Goal: Information Seeking & Learning: Understand process/instructions

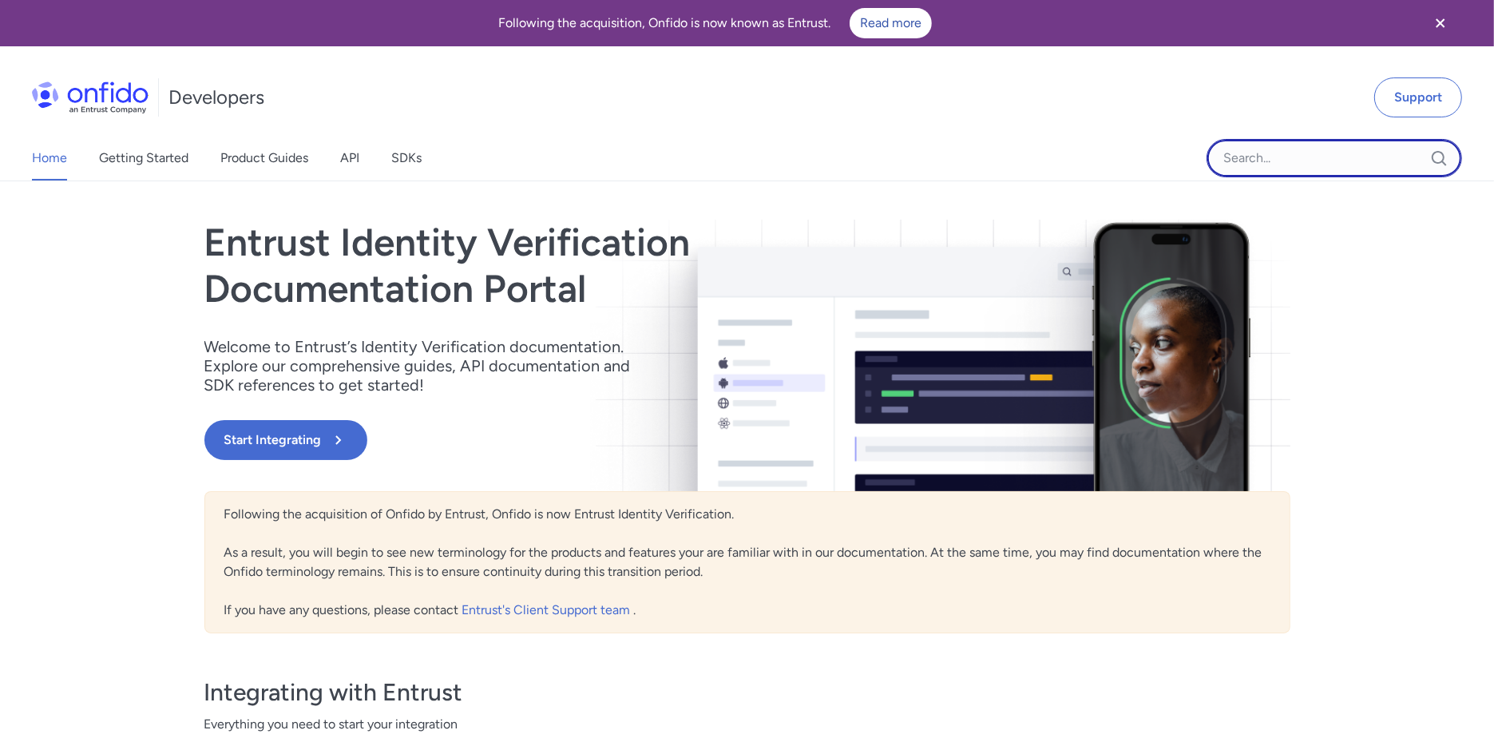
click at [1306, 161] on input "Onfido search input field" at bounding box center [1335, 158] width 256 height 38
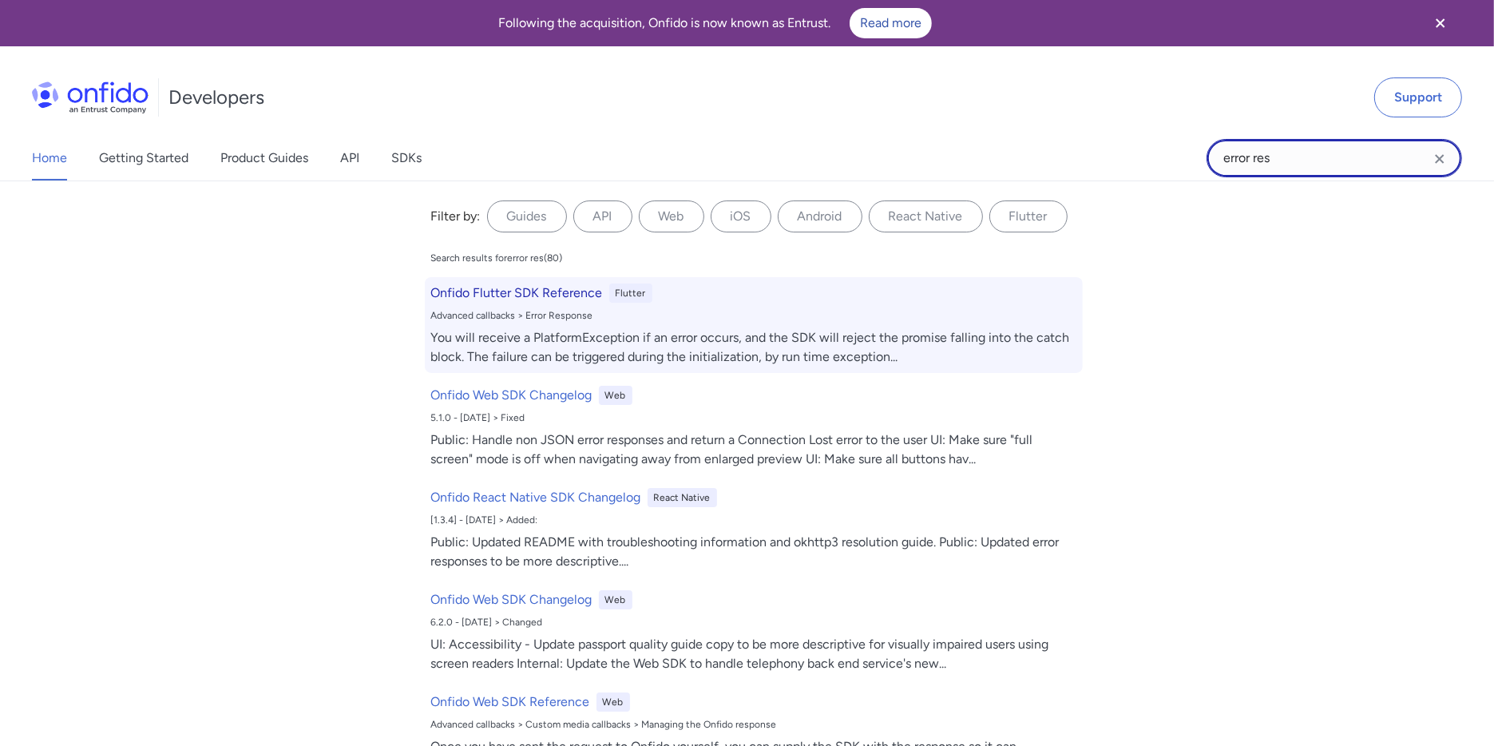
click at [537, 295] on h6 "Onfido Flutter SDK Reference" at bounding box center [517, 293] width 172 height 19
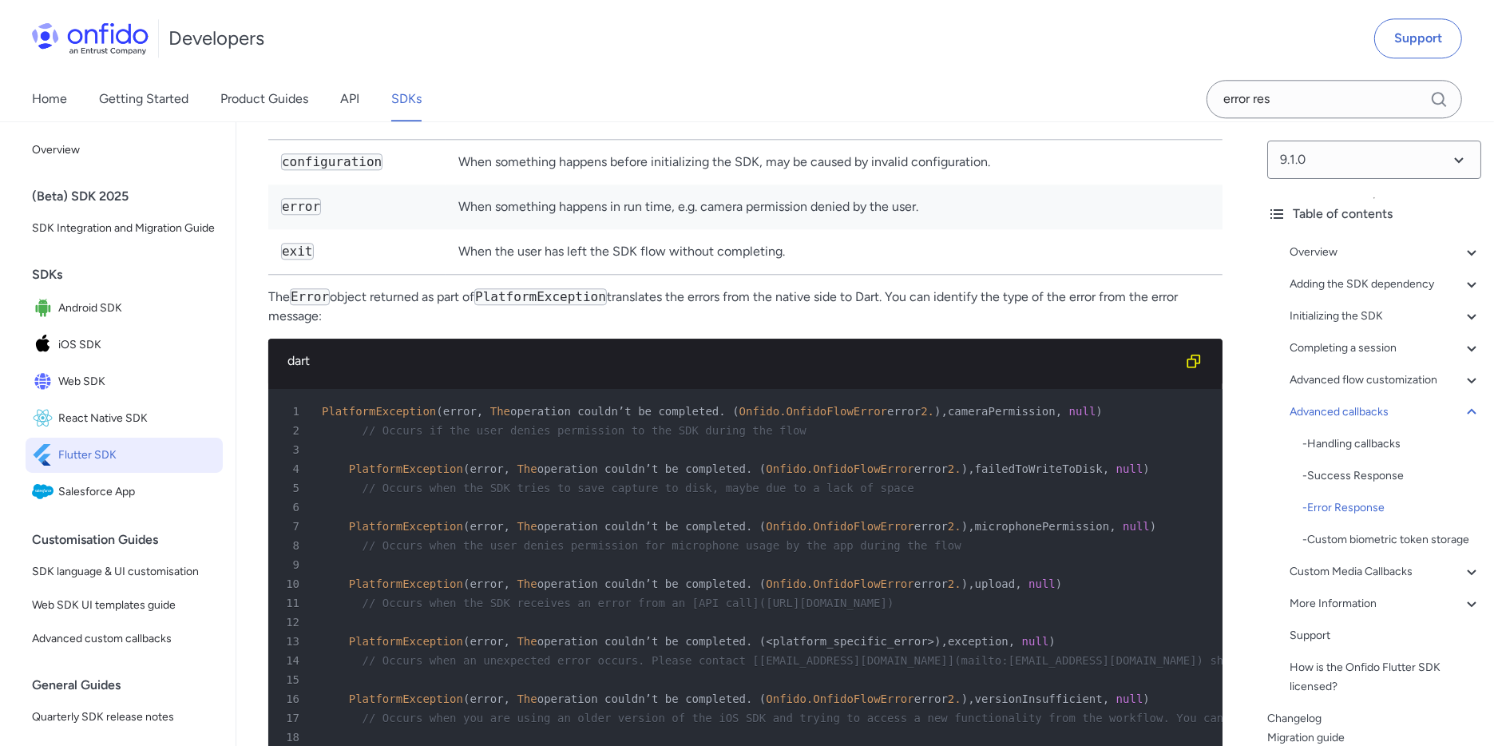
scroll to position [9989, 0]
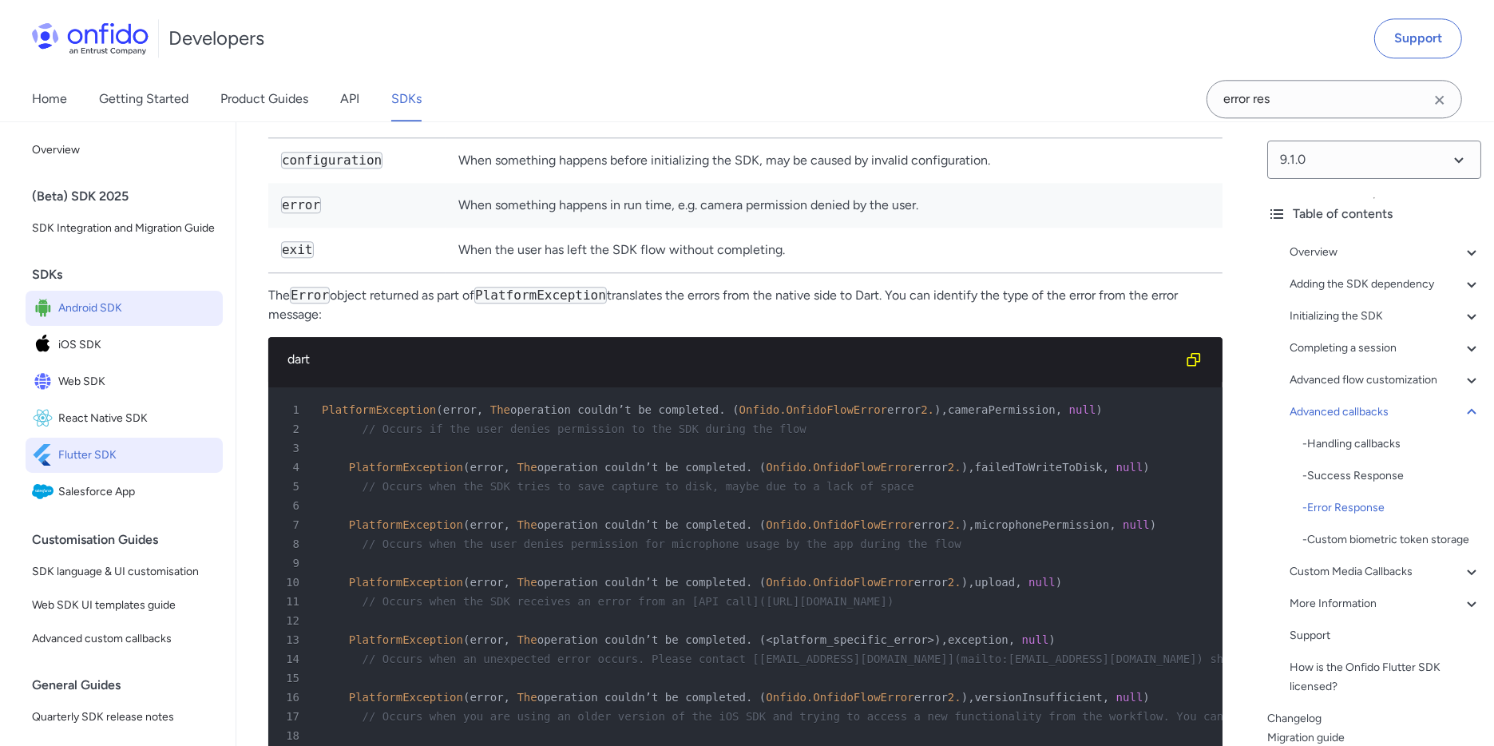
click at [113, 311] on link "Android SDK" at bounding box center [124, 308] width 197 height 35
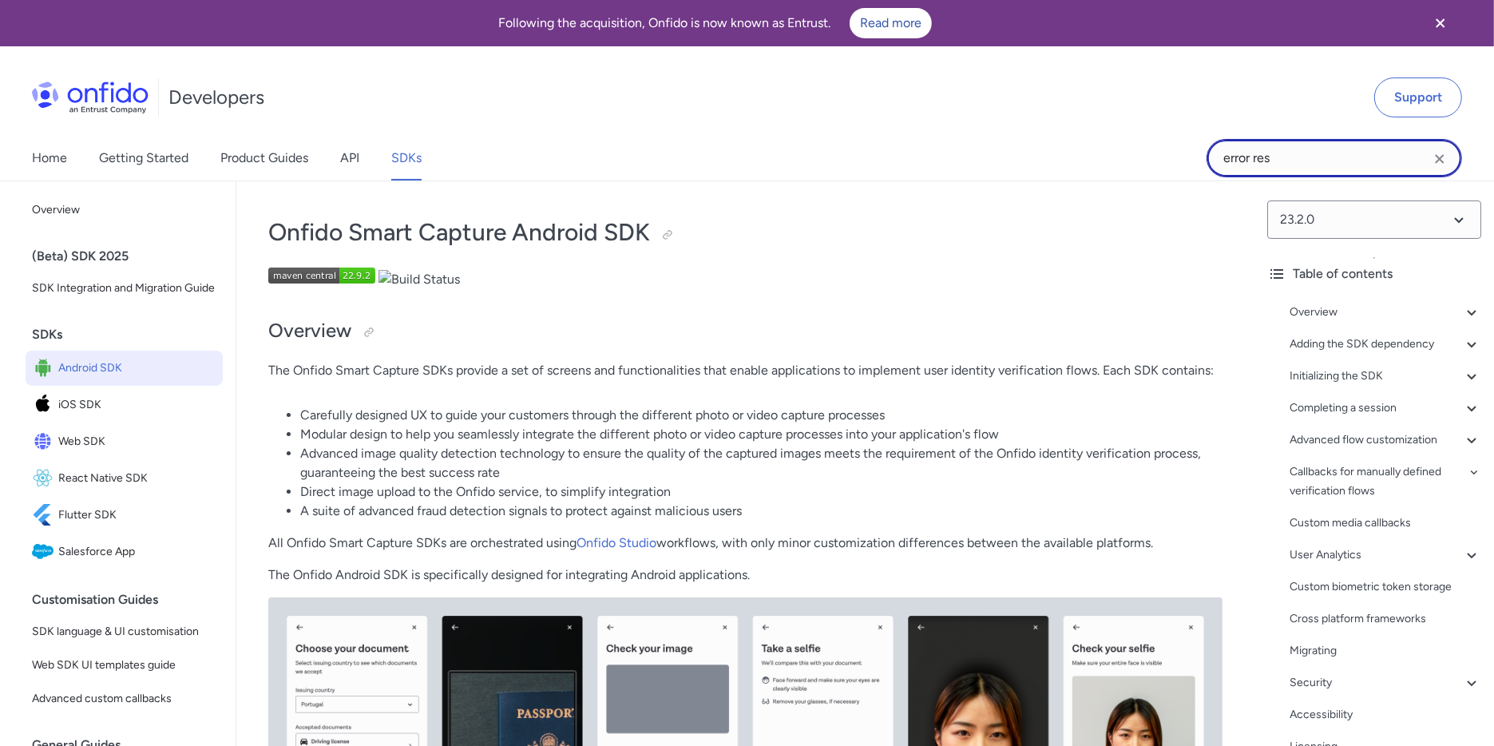
click at [1381, 165] on input "error res" at bounding box center [1335, 158] width 256 height 38
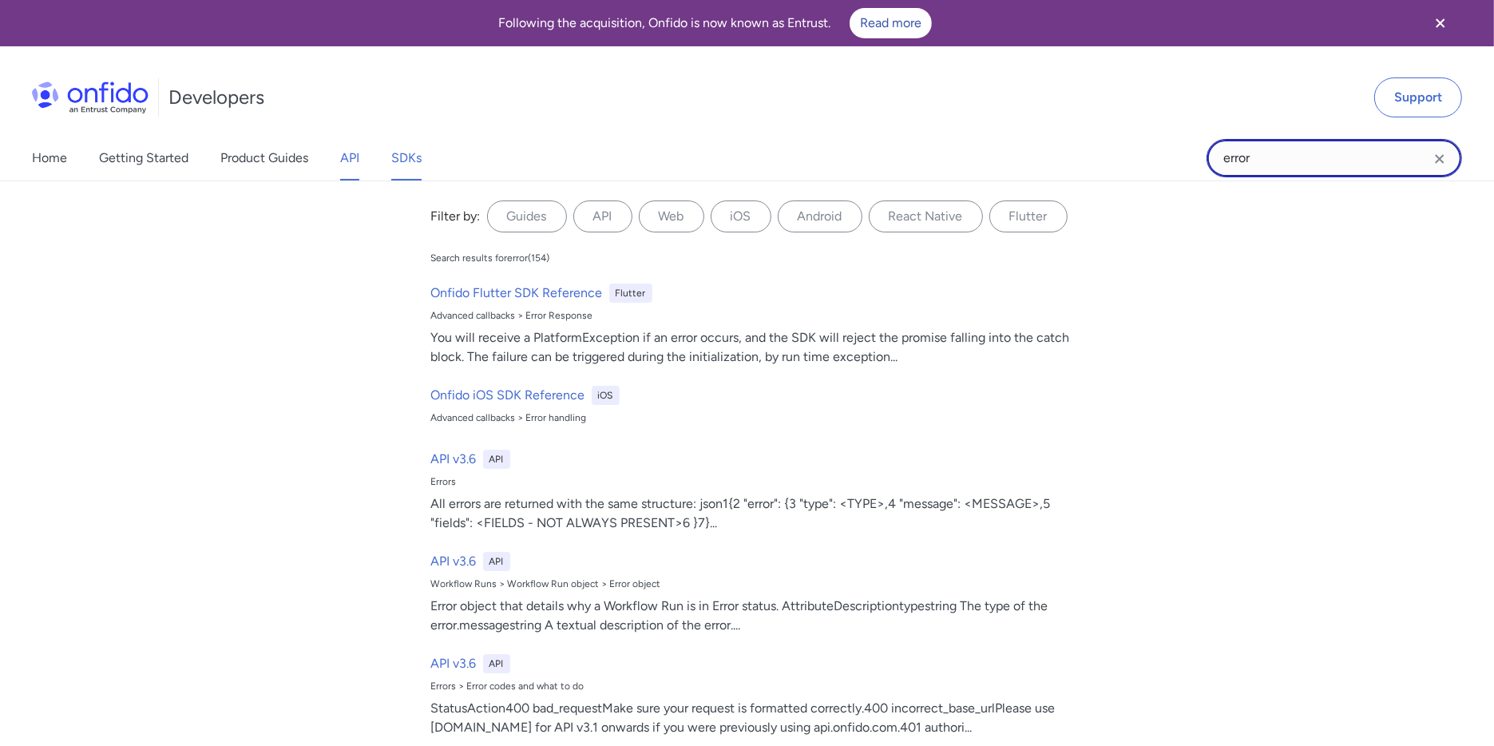
type input "error"
click at [349, 173] on link "API" at bounding box center [349, 158] width 19 height 45
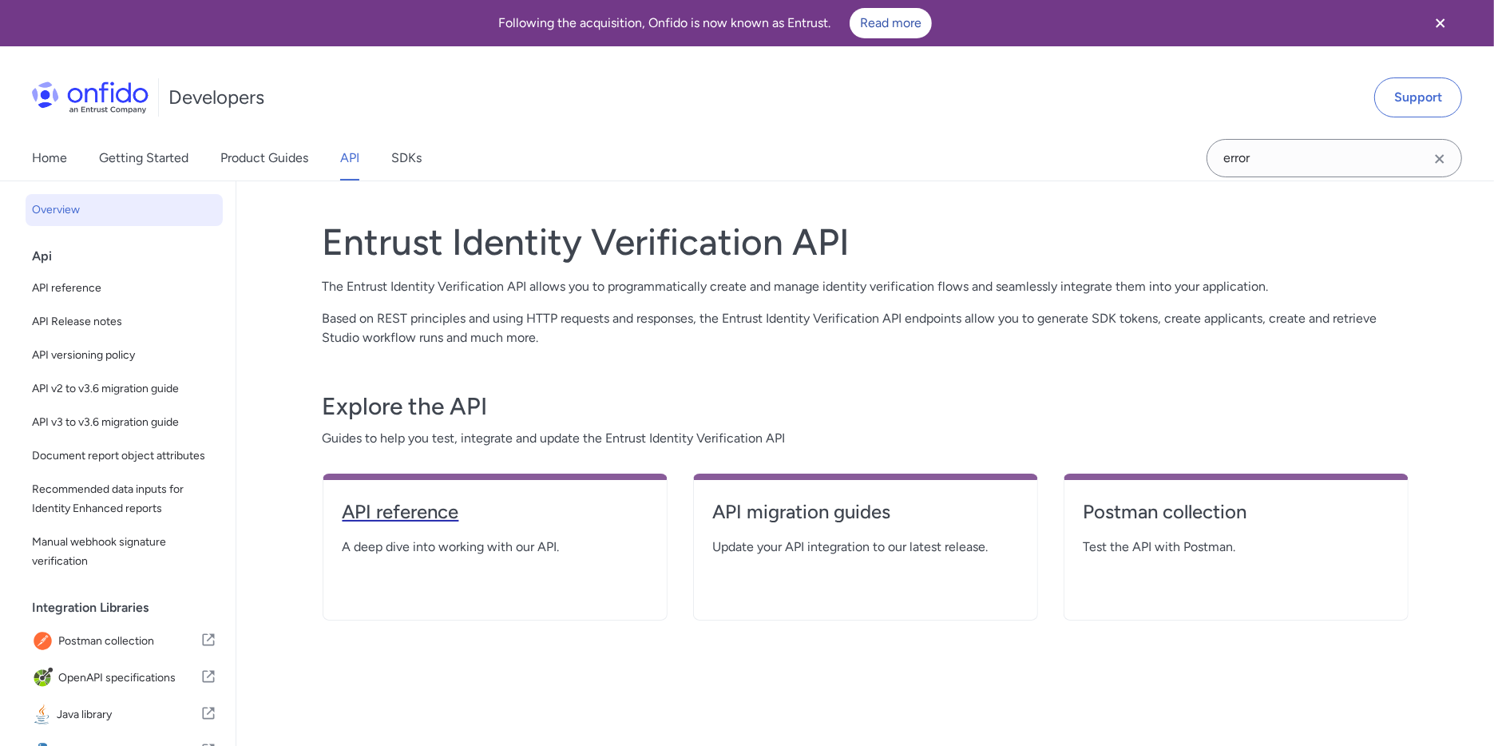
click at [397, 514] on h4 "API reference" at bounding box center [495, 512] width 305 height 26
select select "http"
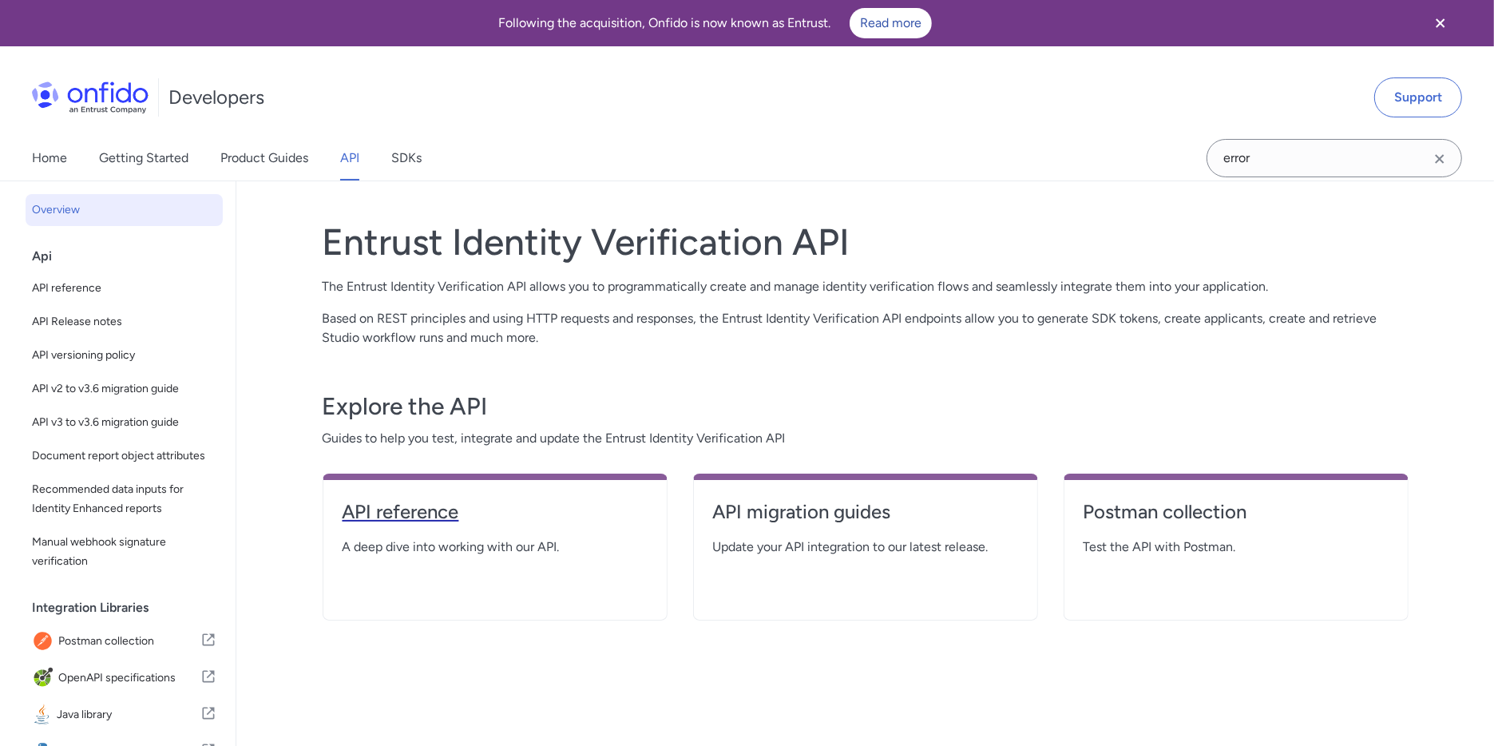
select select "http"
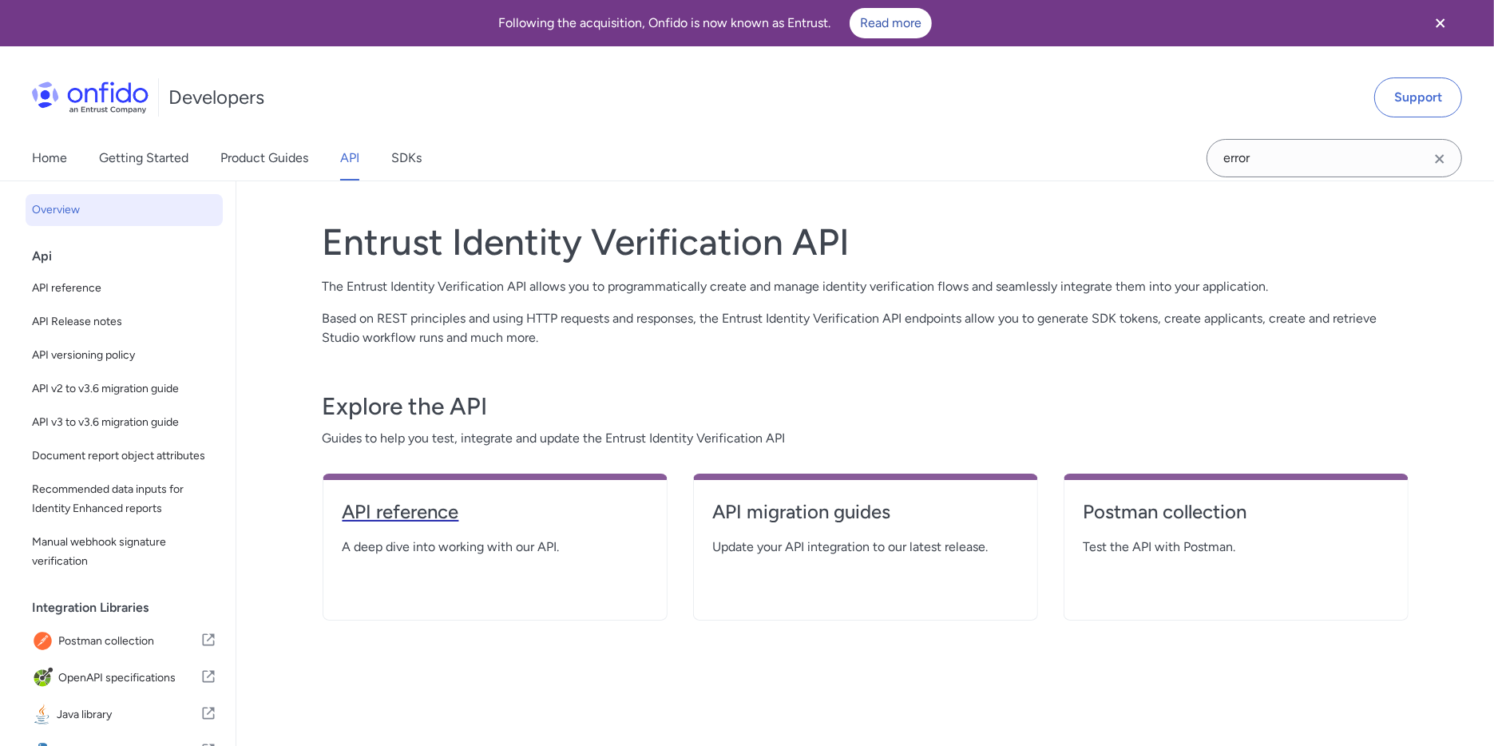
select select "http"
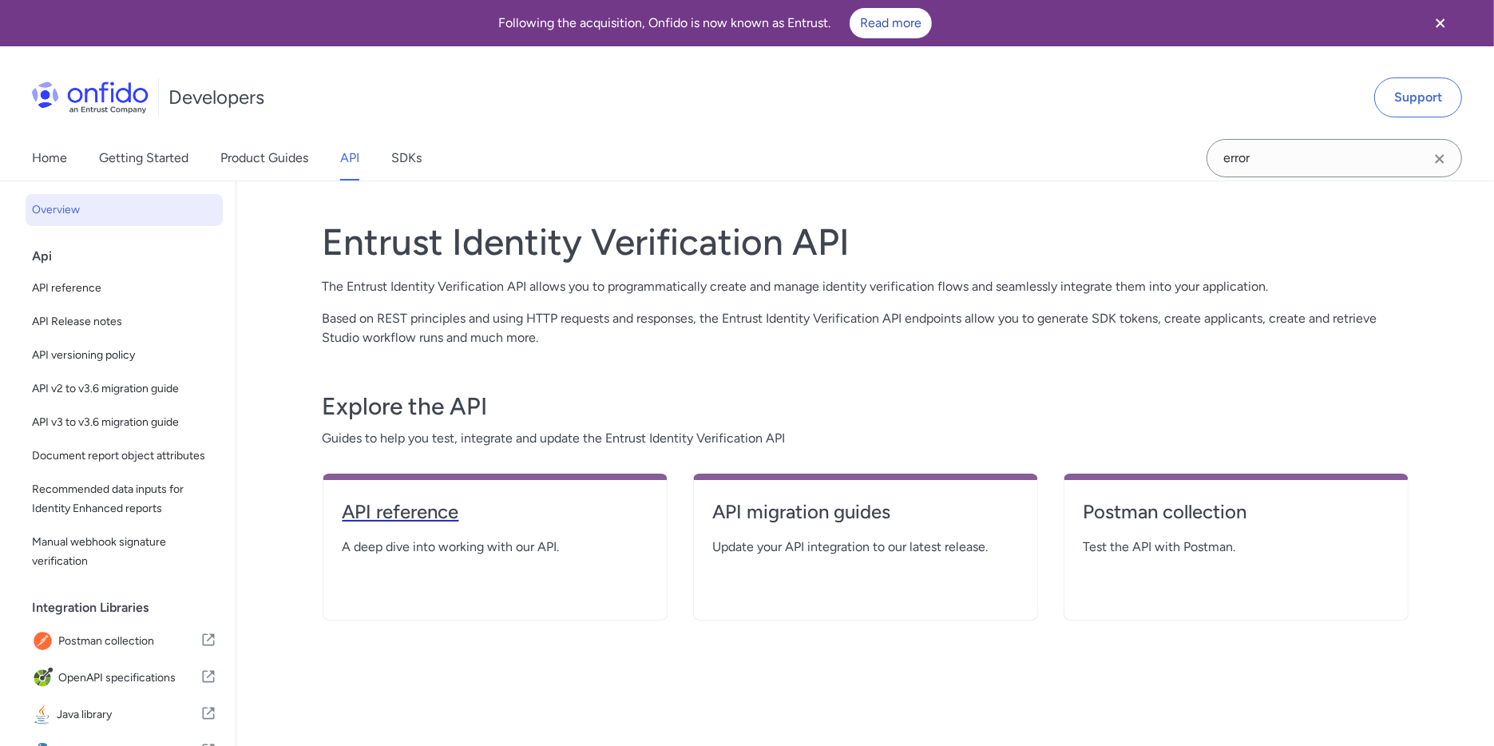
select select "http"
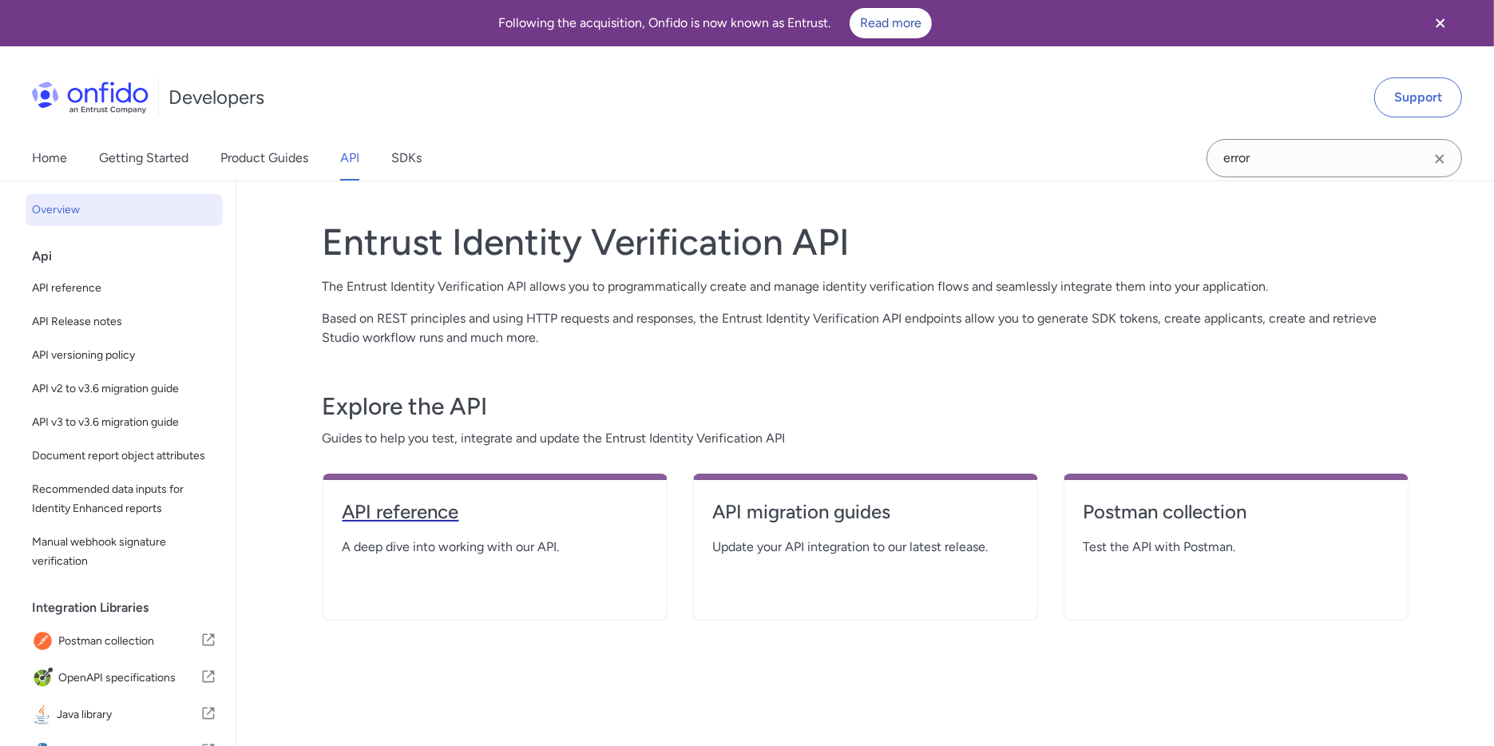
select select "http"
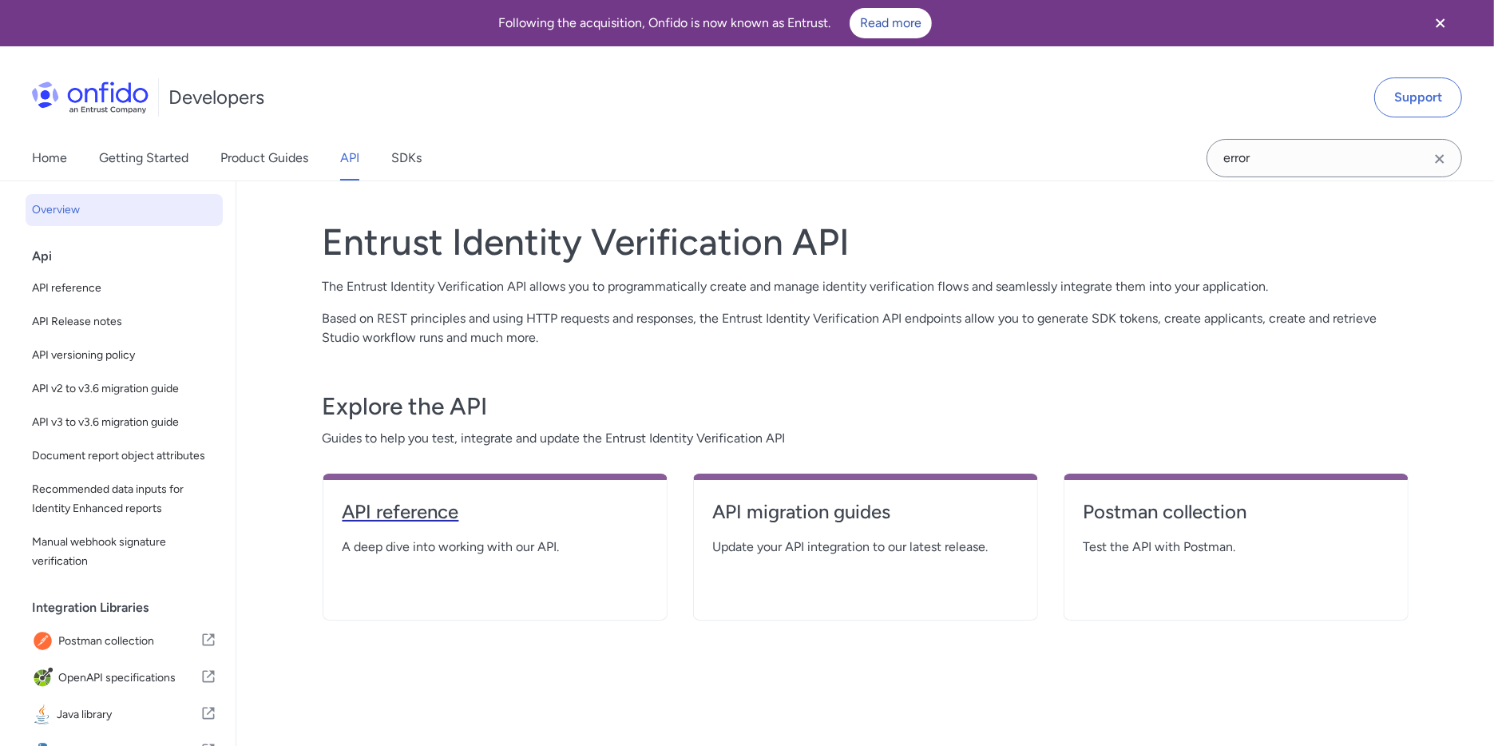
select select "http"
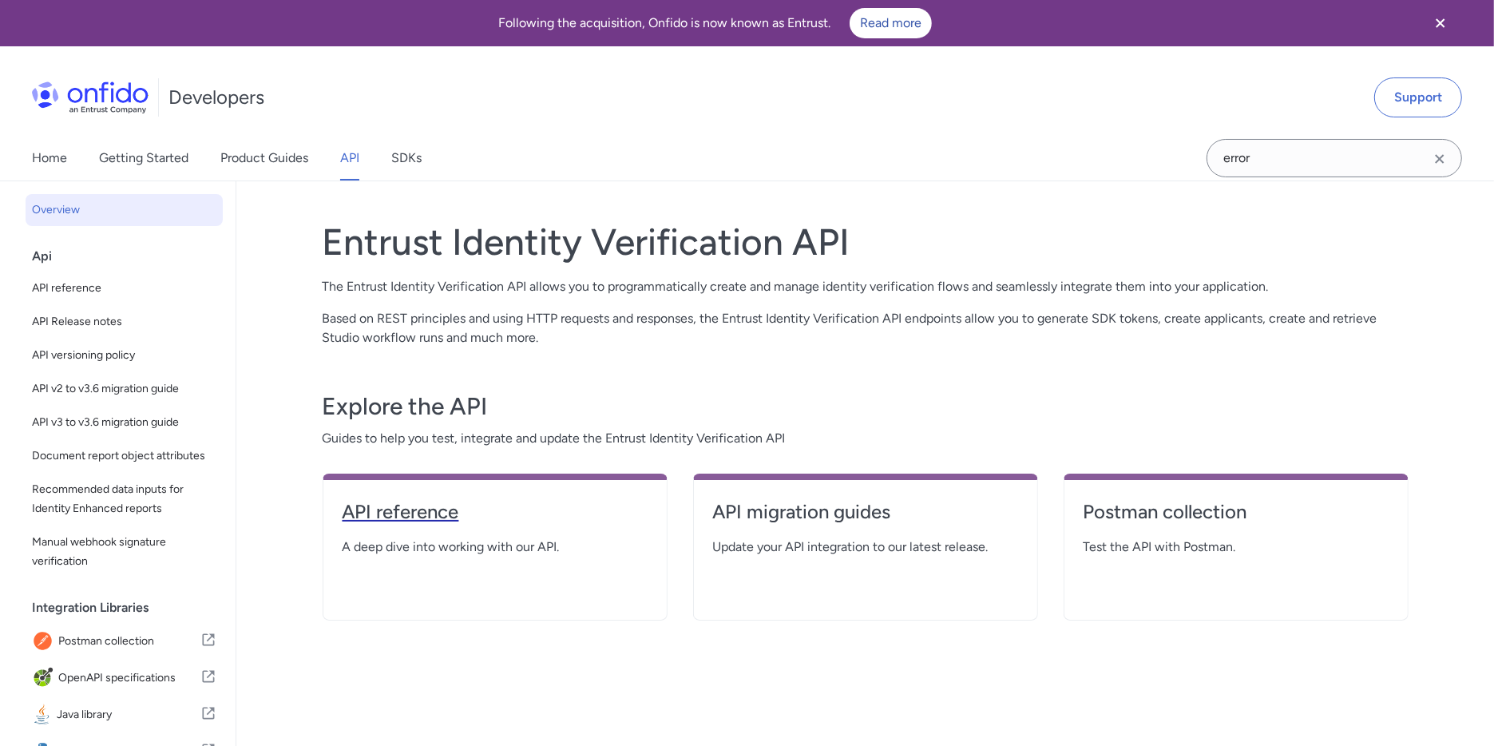
select select "http"
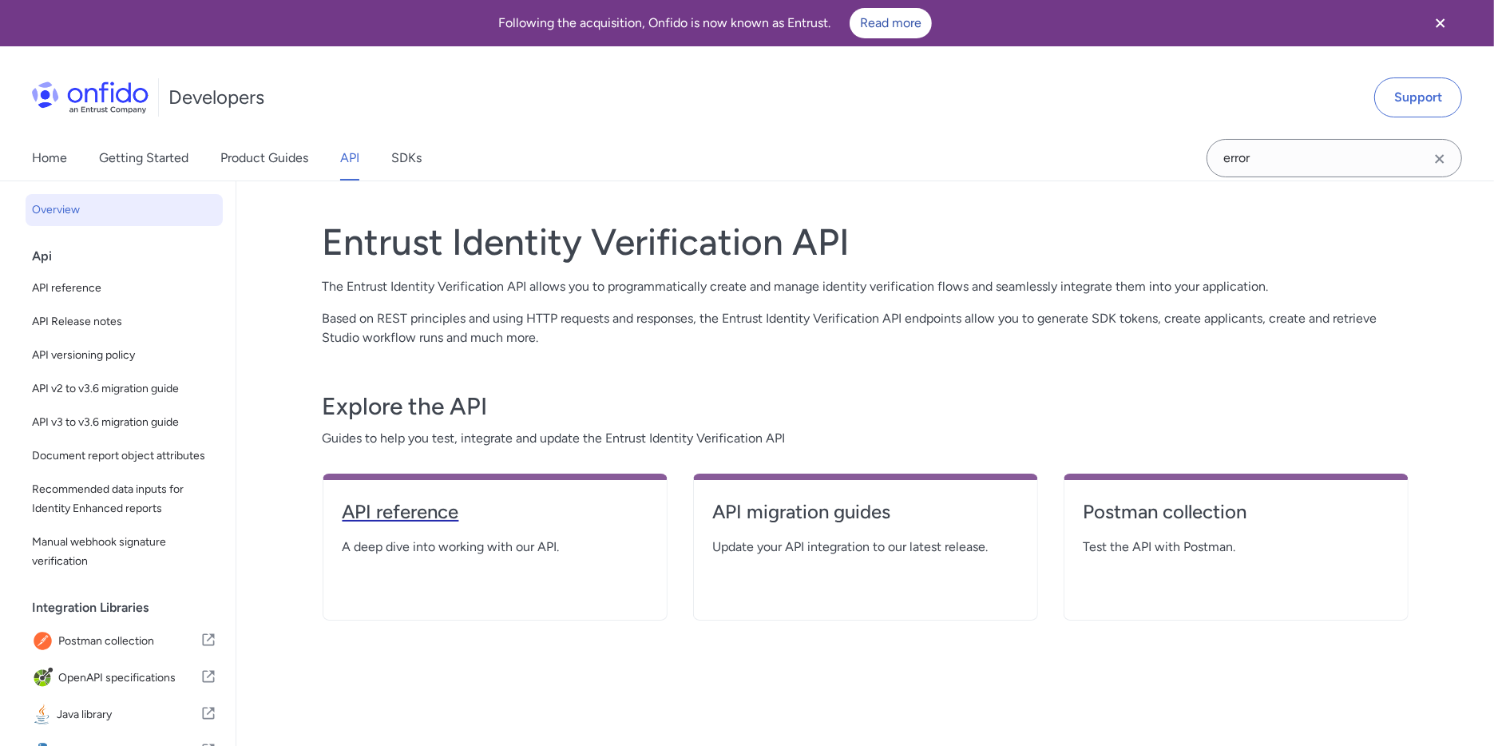
select select "http"
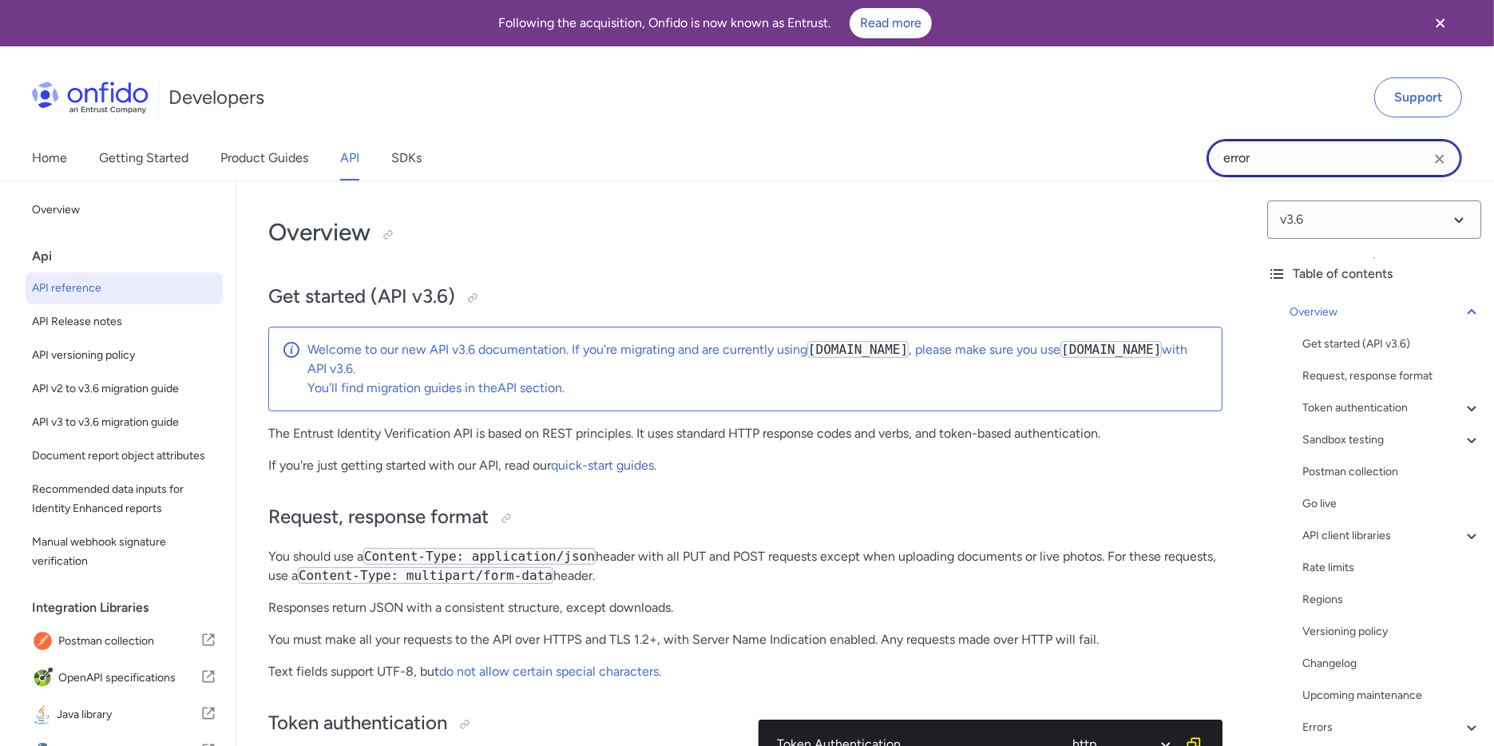
click at [1299, 159] on input "error" at bounding box center [1335, 158] width 256 height 38
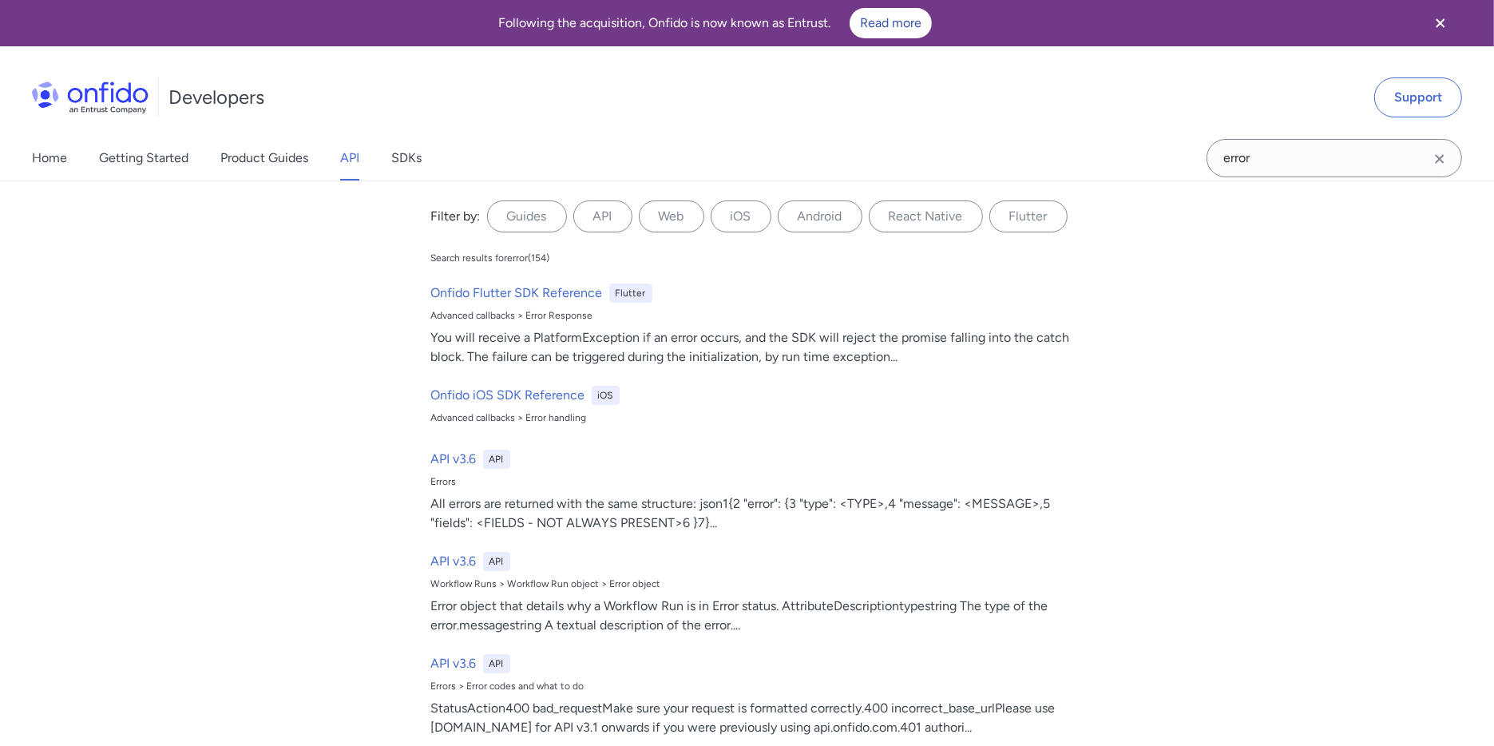
click at [1441, 163] on icon "Clear search field button" at bounding box center [1439, 158] width 19 height 19
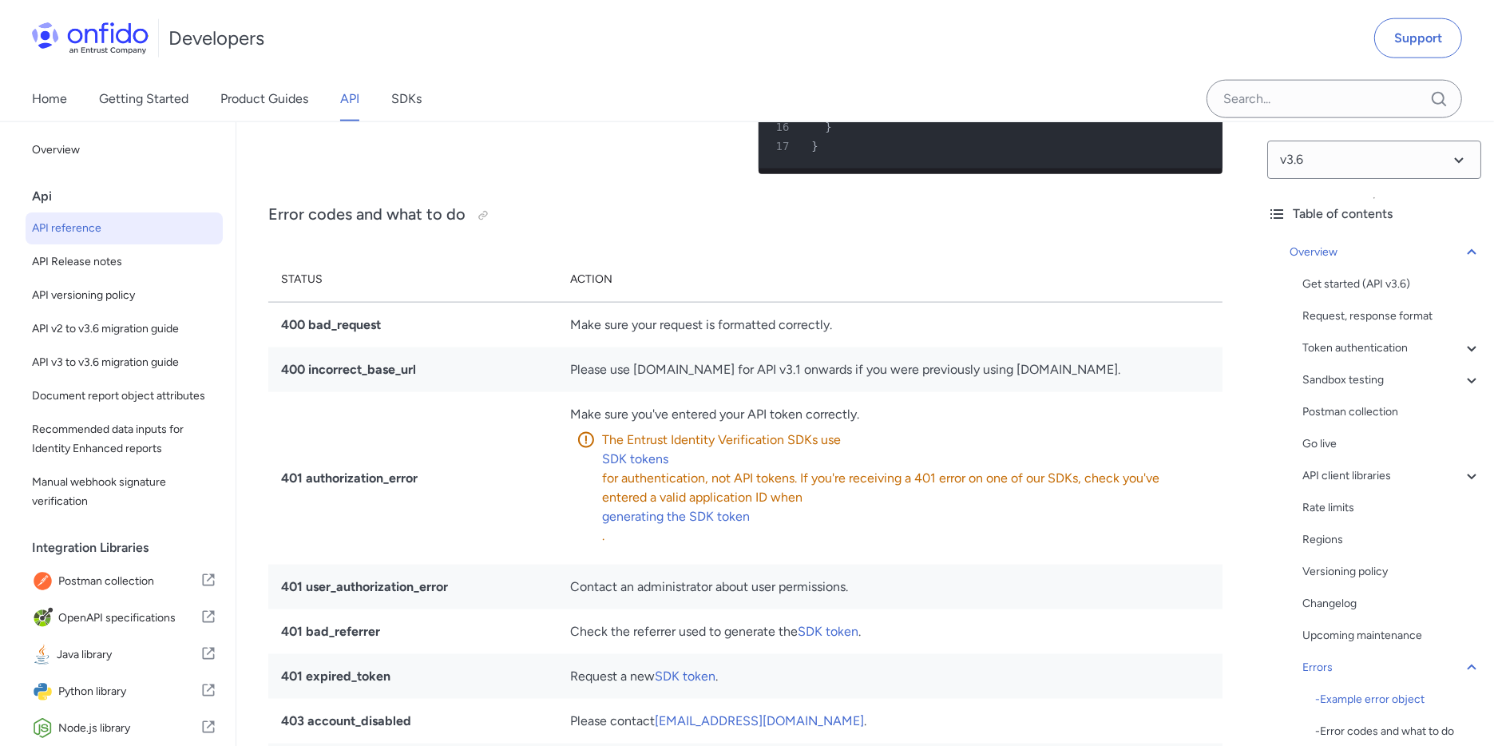
scroll to position [14011, 0]
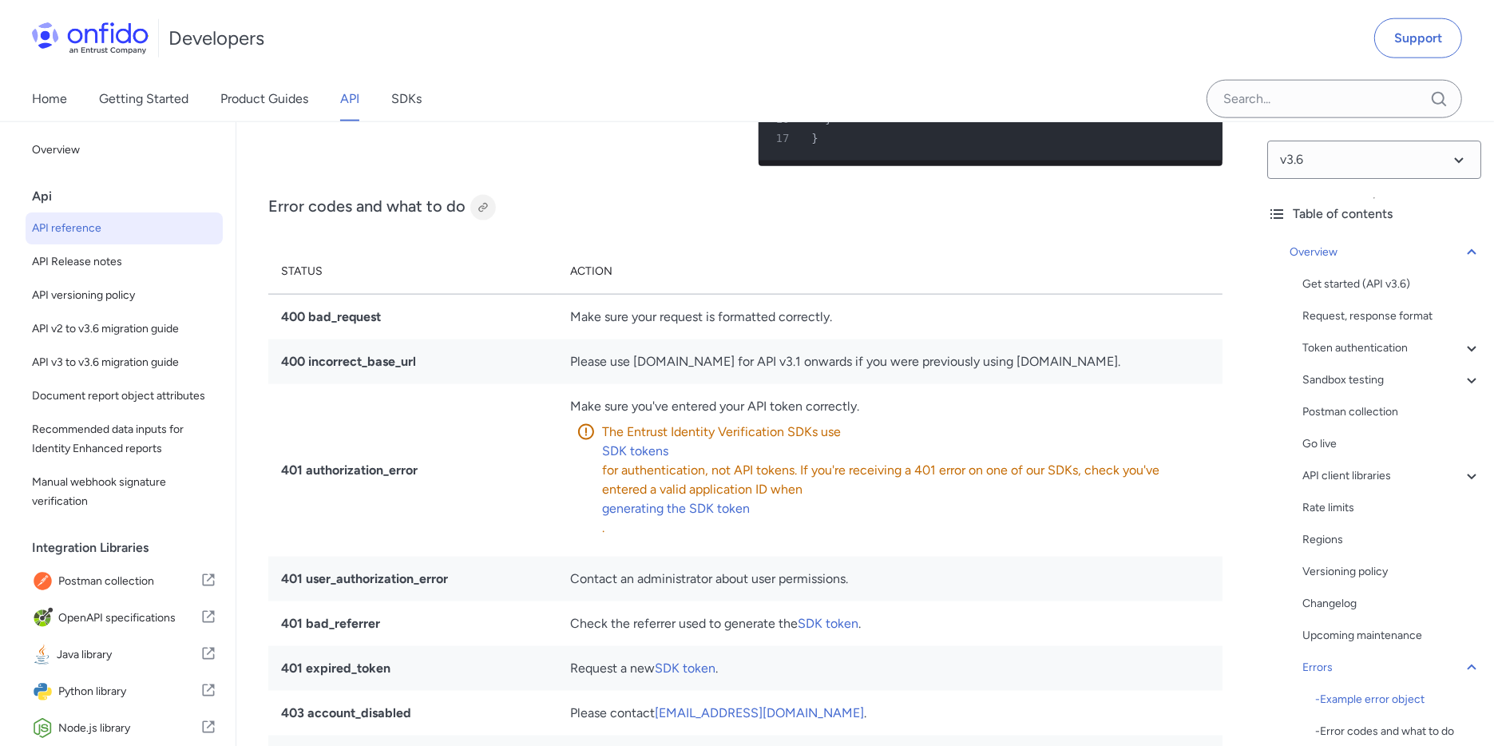
click at [478, 214] on div at bounding box center [483, 207] width 13 height 13
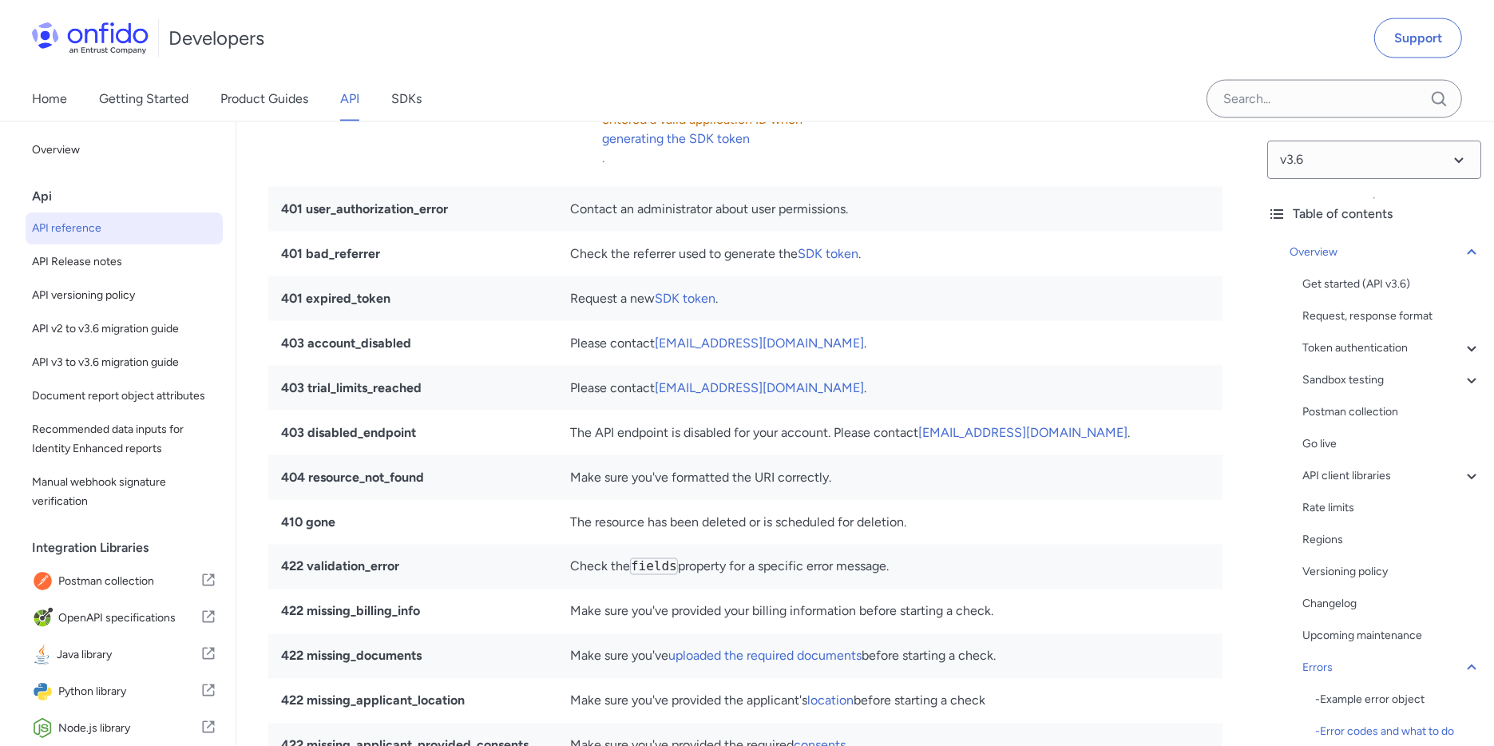
scroll to position [14089, 0]
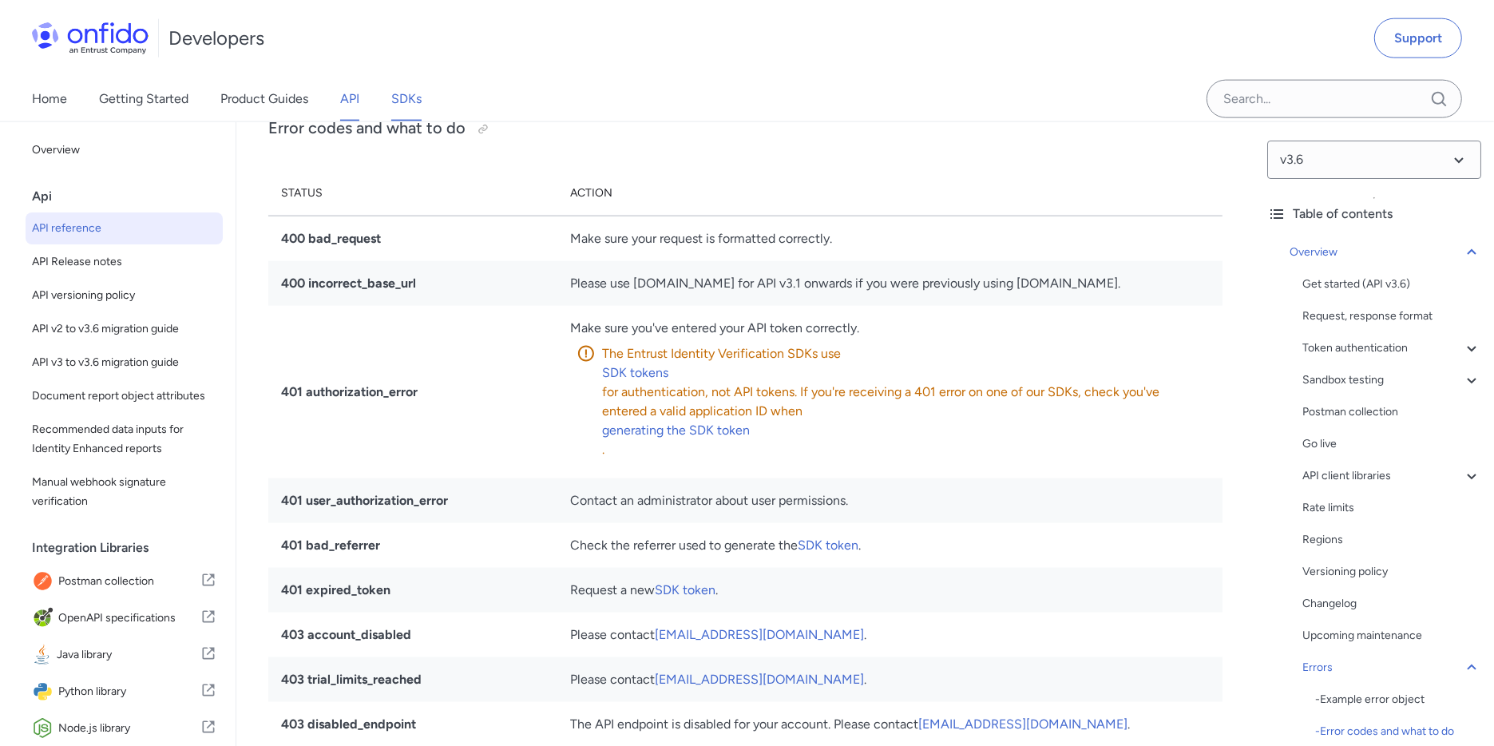
click at [402, 91] on link "SDKs" at bounding box center [406, 99] width 30 height 45
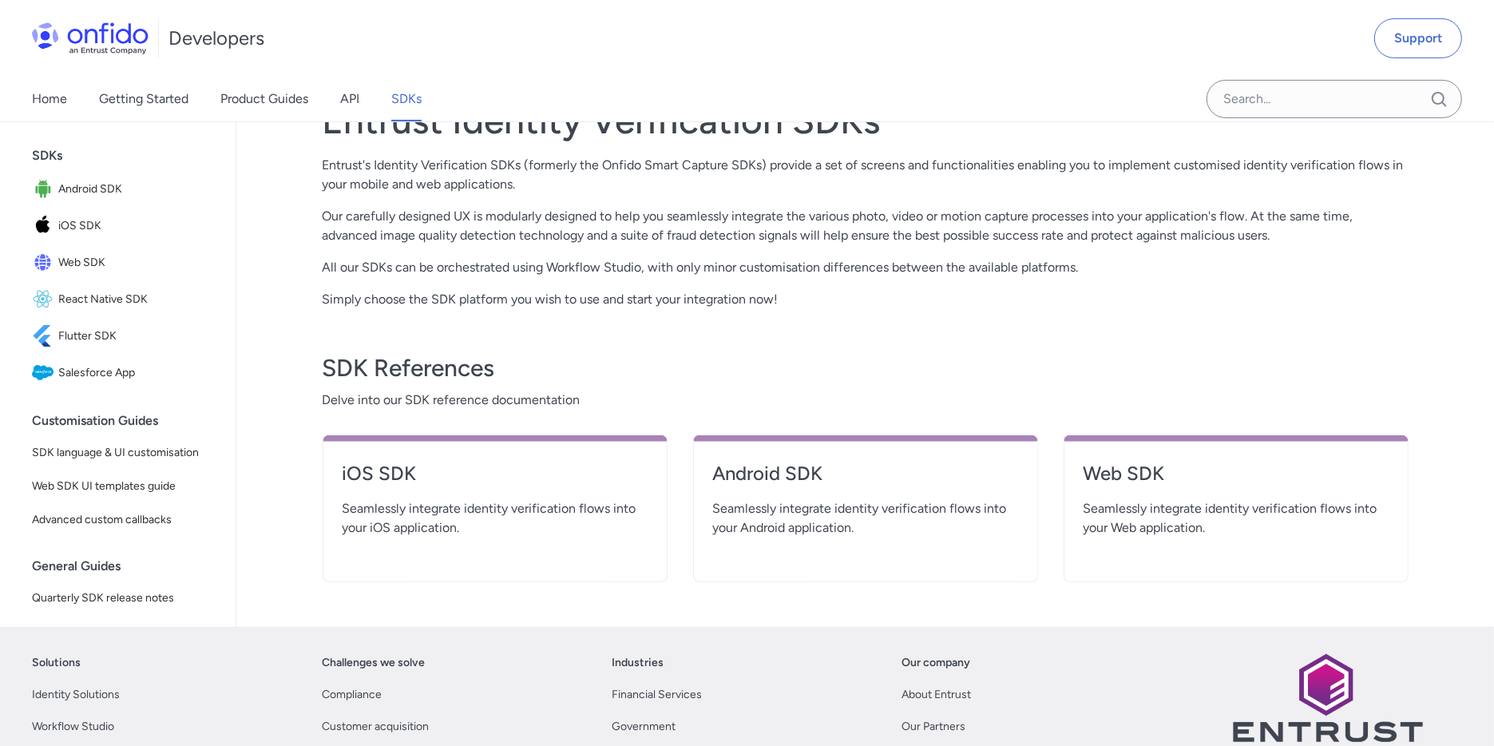
scroll to position [341, 0]
click at [1123, 472] on h4 "Web SDK" at bounding box center [1236, 473] width 305 height 26
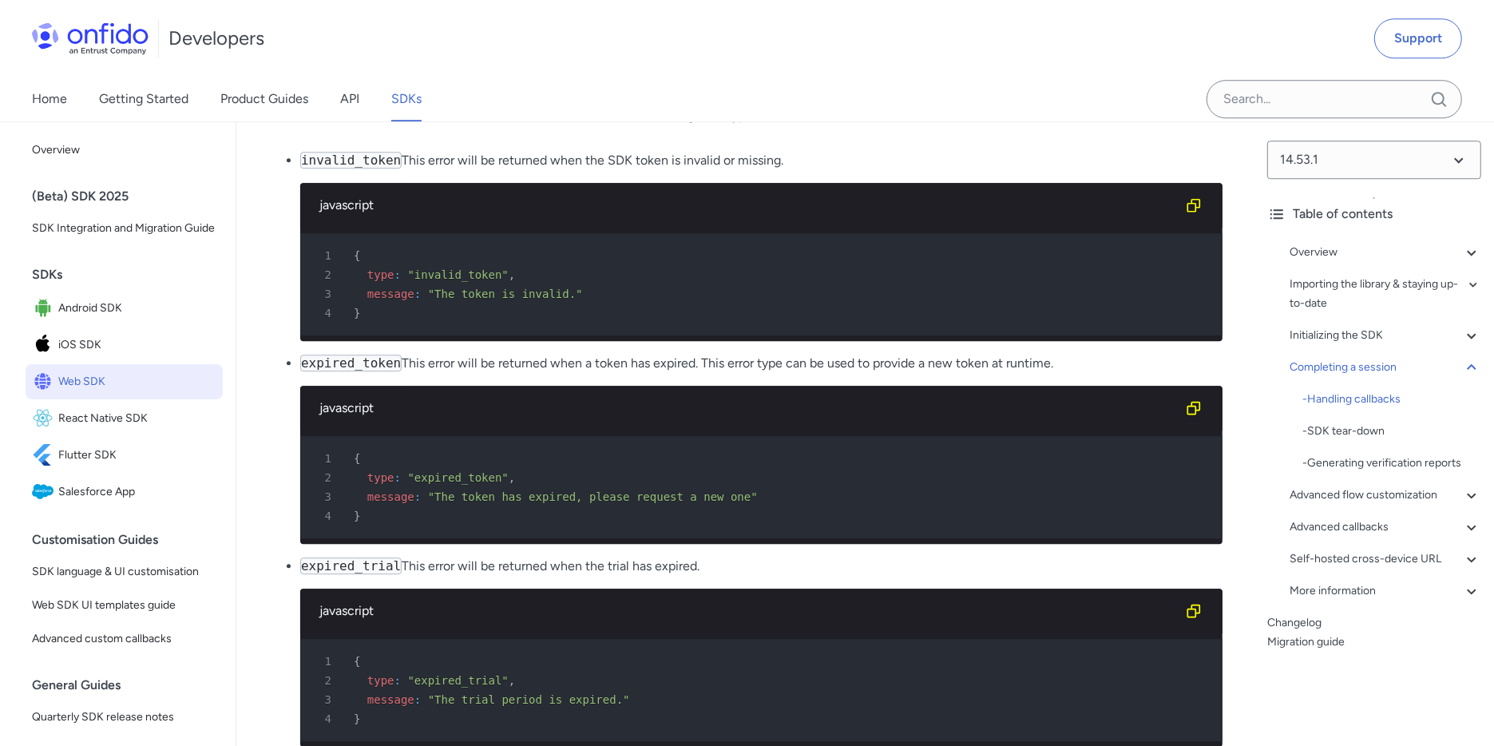
scroll to position [16364, 0]
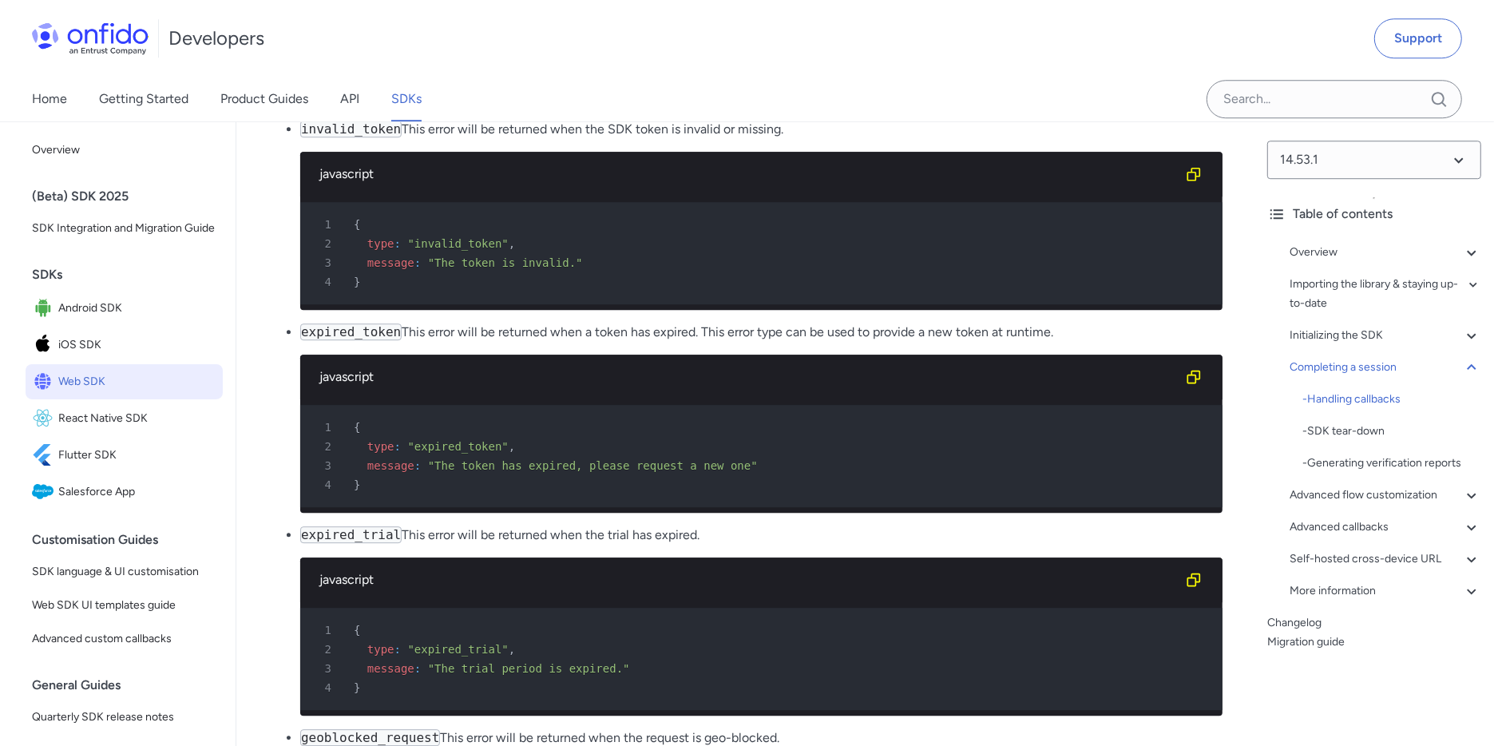
click at [807, 58] on h4 "onError {Function} - optional" at bounding box center [745, 46] width 954 height 26
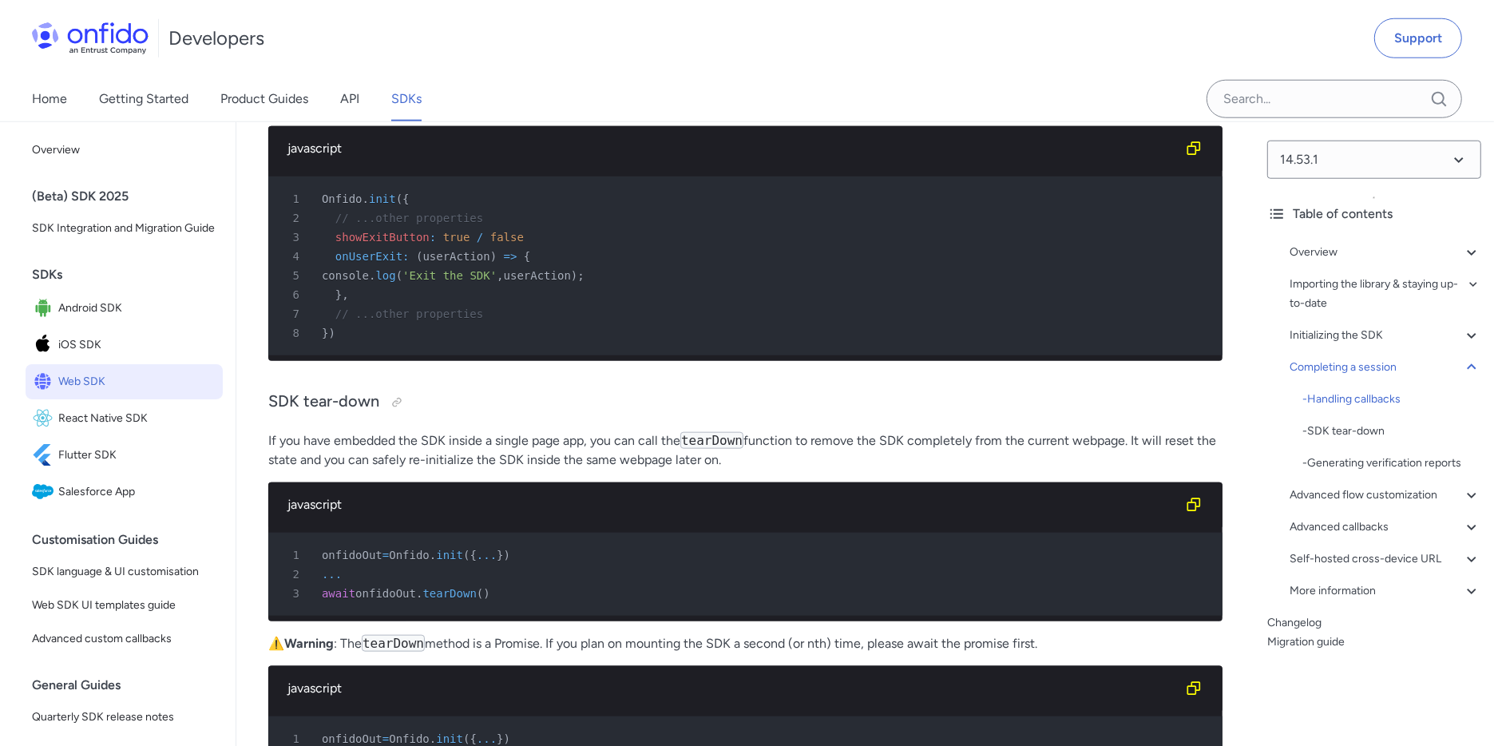
scroll to position [19540, 0]
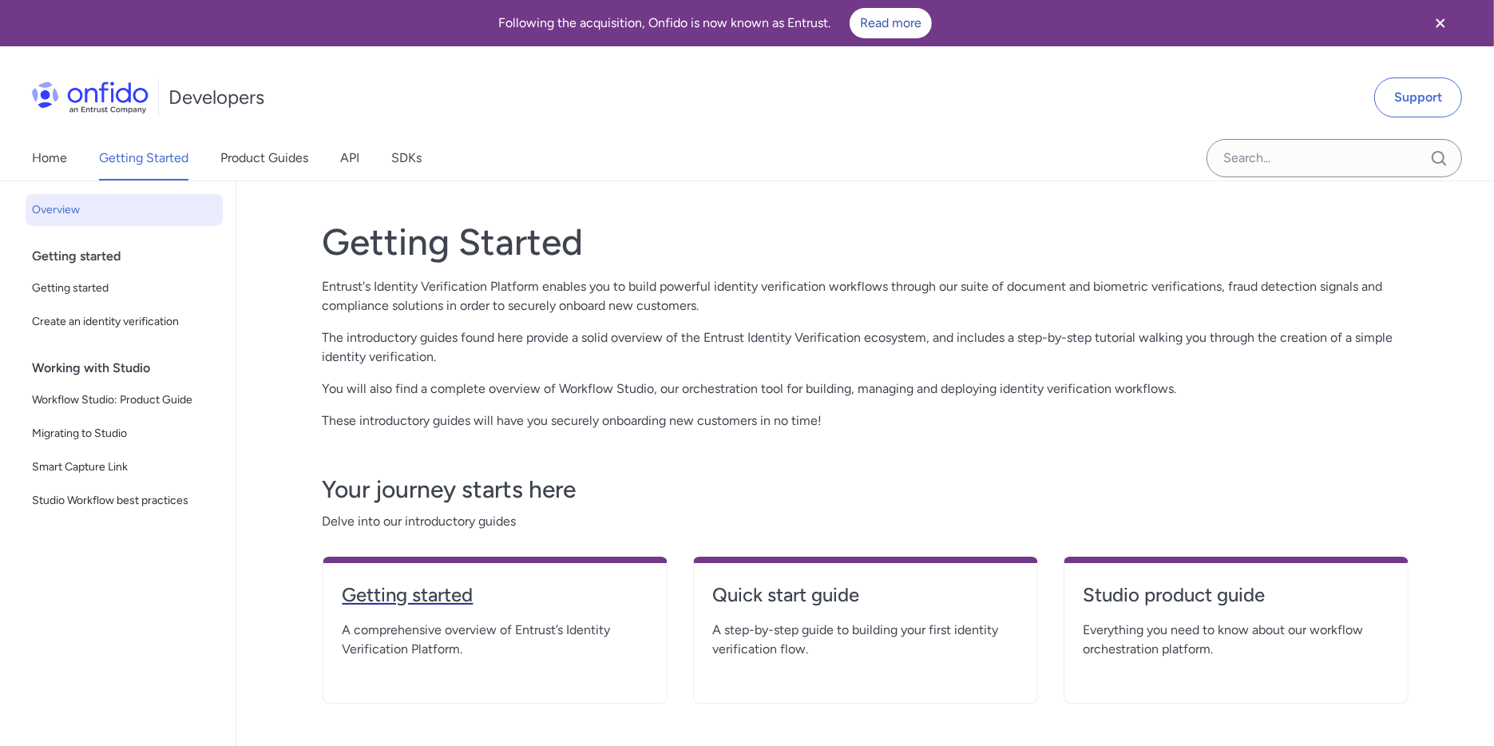
click at [459, 596] on h4 "Getting started" at bounding box center [495, 595] width 305 height 26
click at [343, 150] on link "API" at bounding box center [349, 158] width 19 height 45
click at [537, 306] on p "Entrust's Identity Verification Platform enables you to build powerful identity…" at bounding box center [866, 296] width 1086 height 38
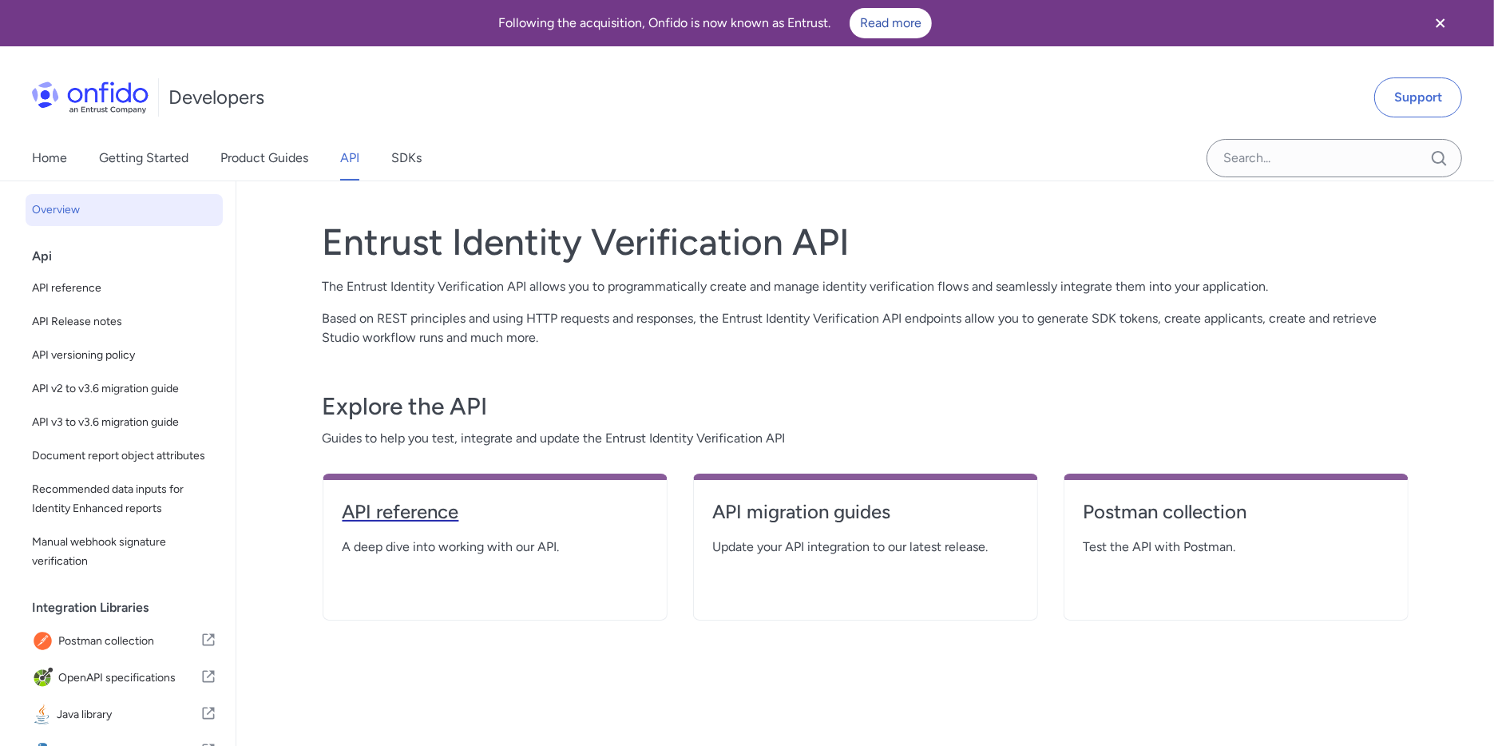
click at [444, 512] on h4 "API reference" at bounding box center [495, 512] width 305 height 26
select select "http"
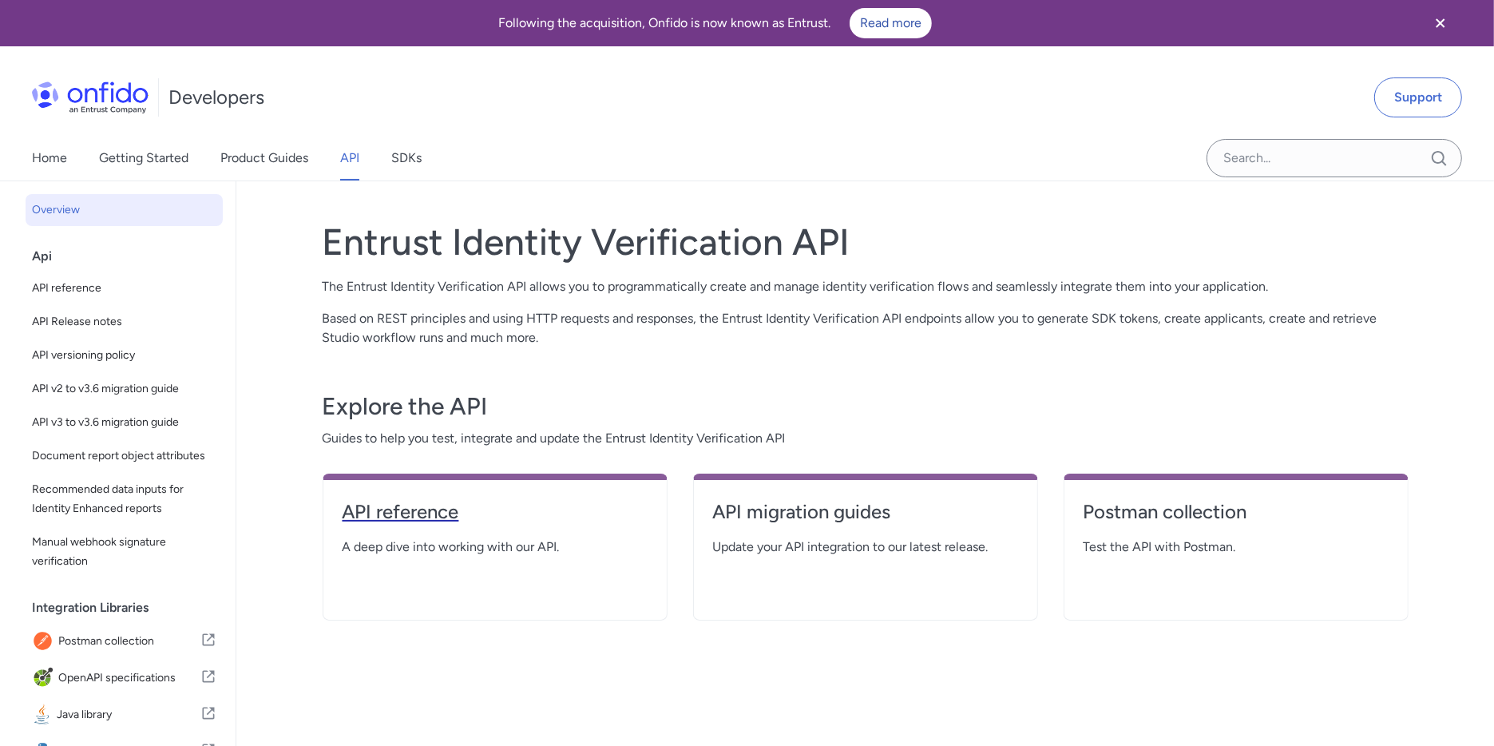
select select "http"
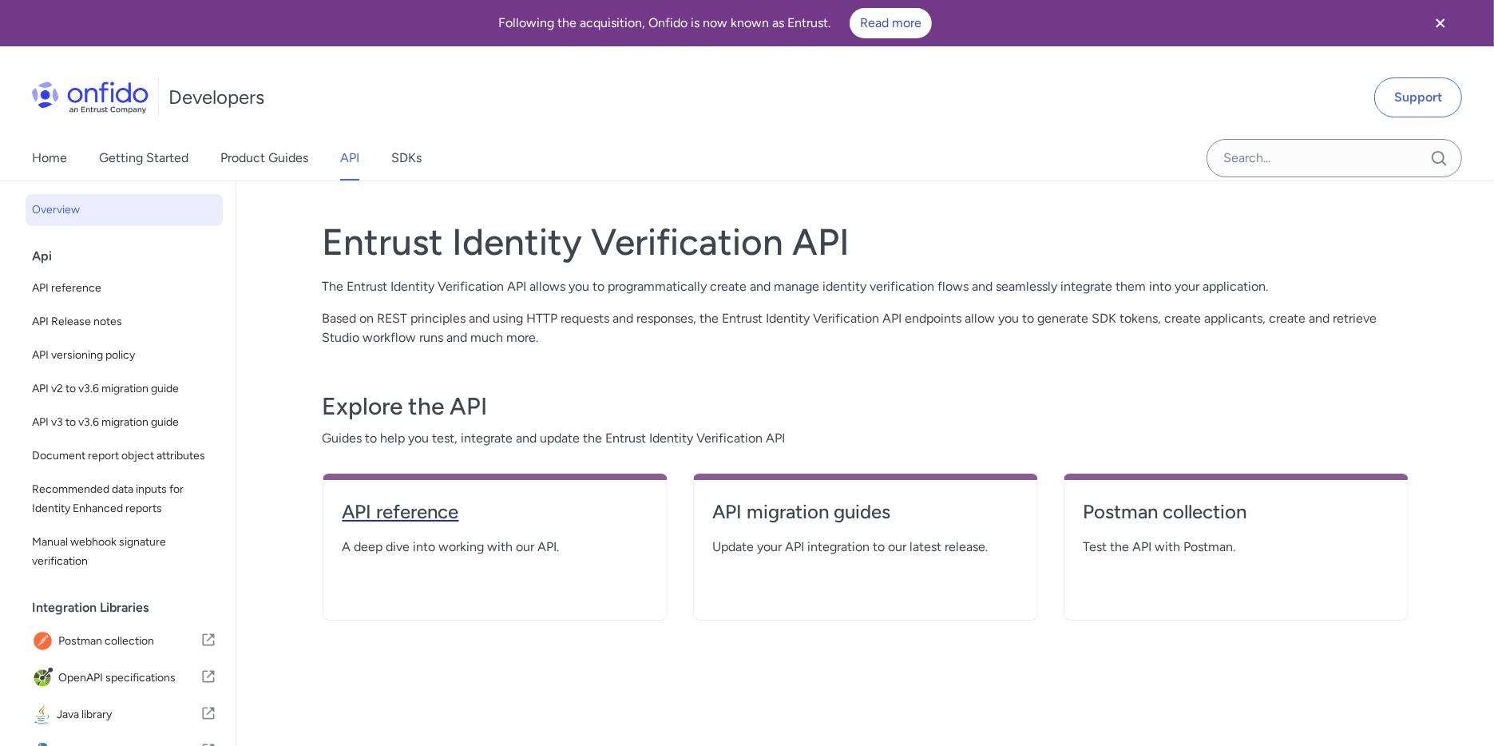
select select "http"
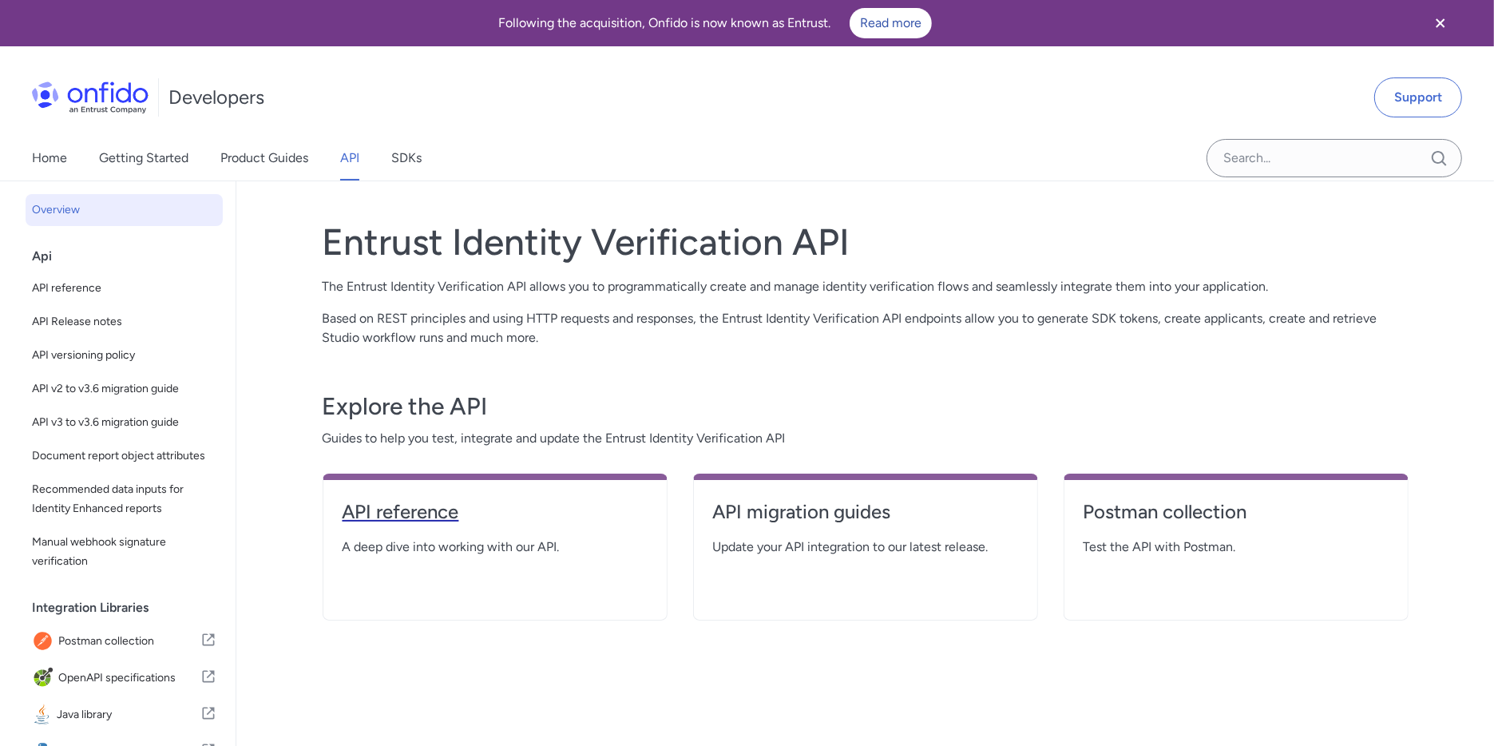
select select "http"
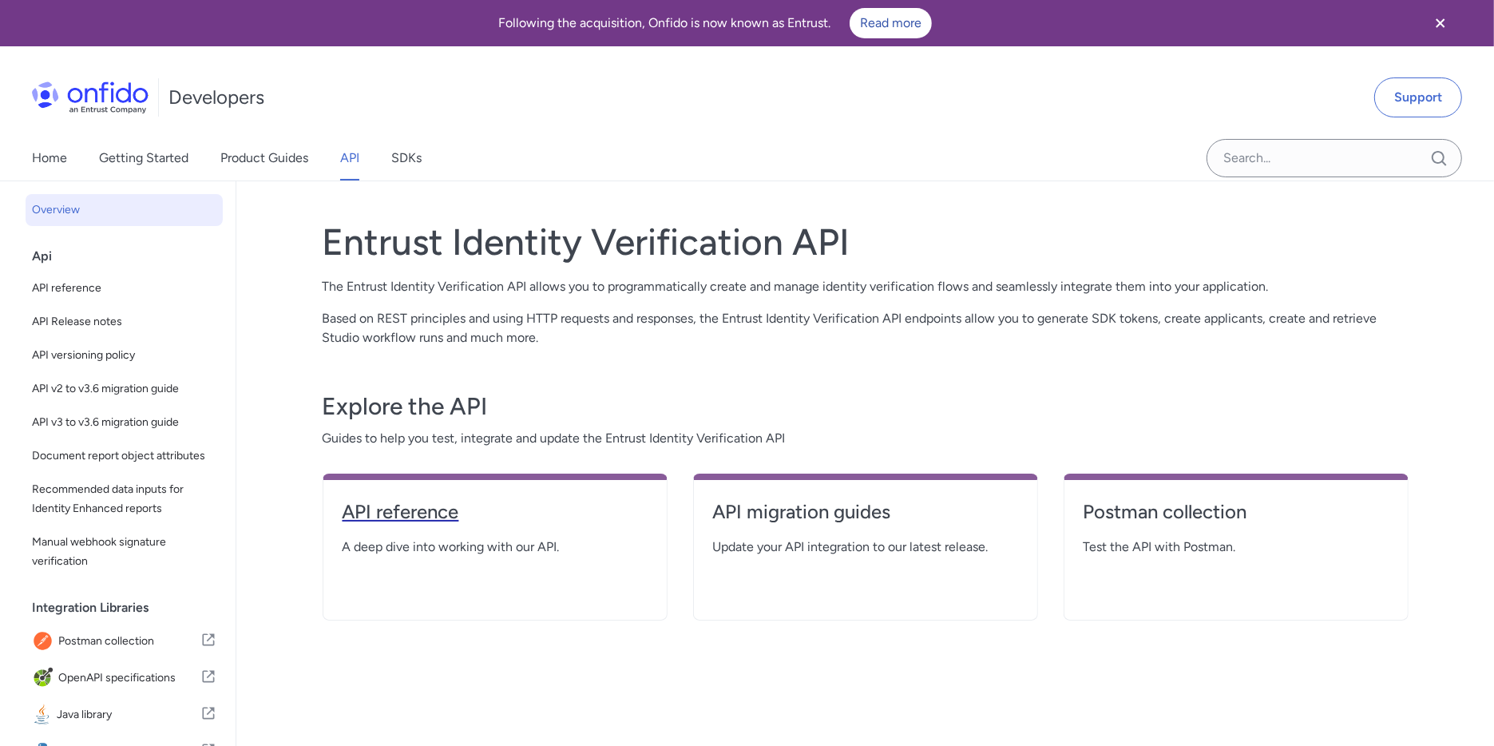
select select "http"
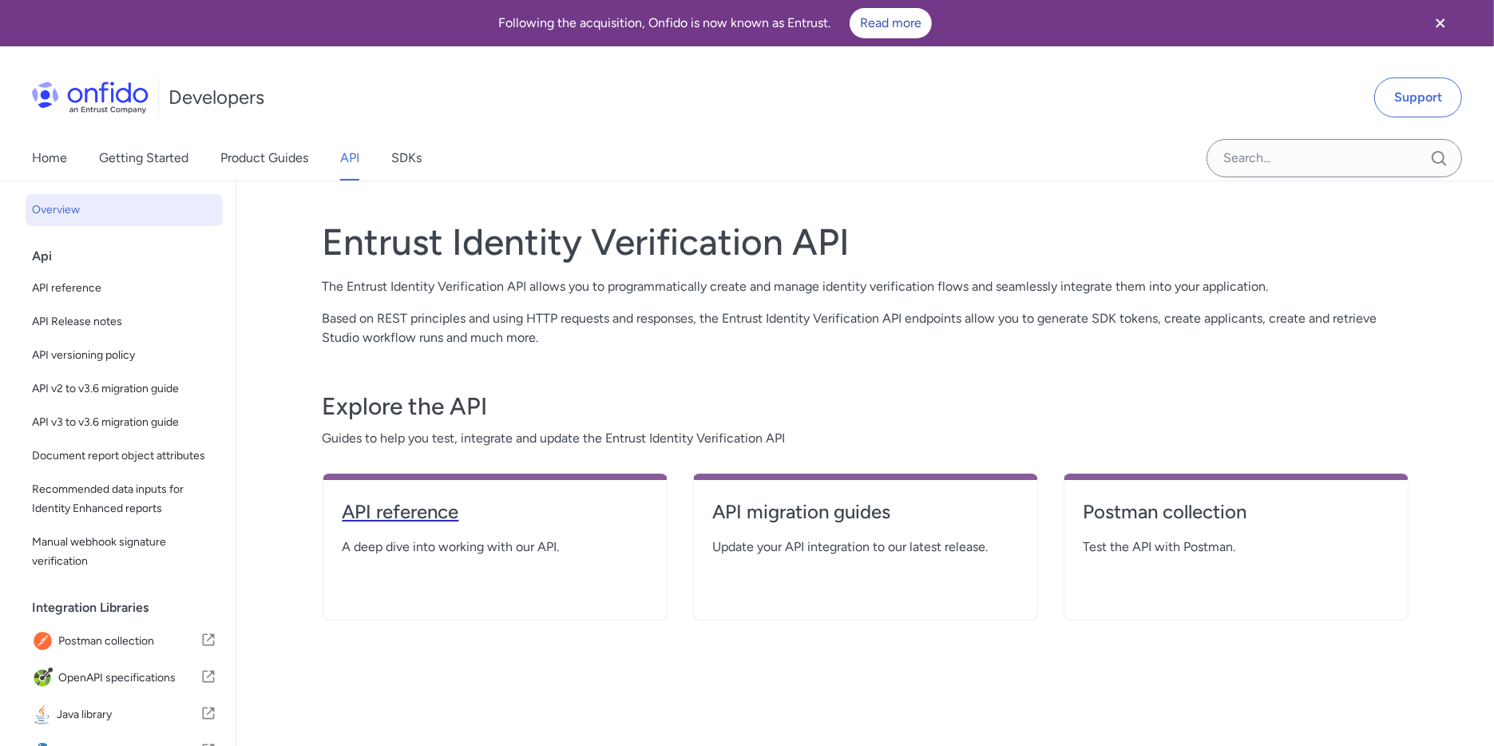
select select "http"
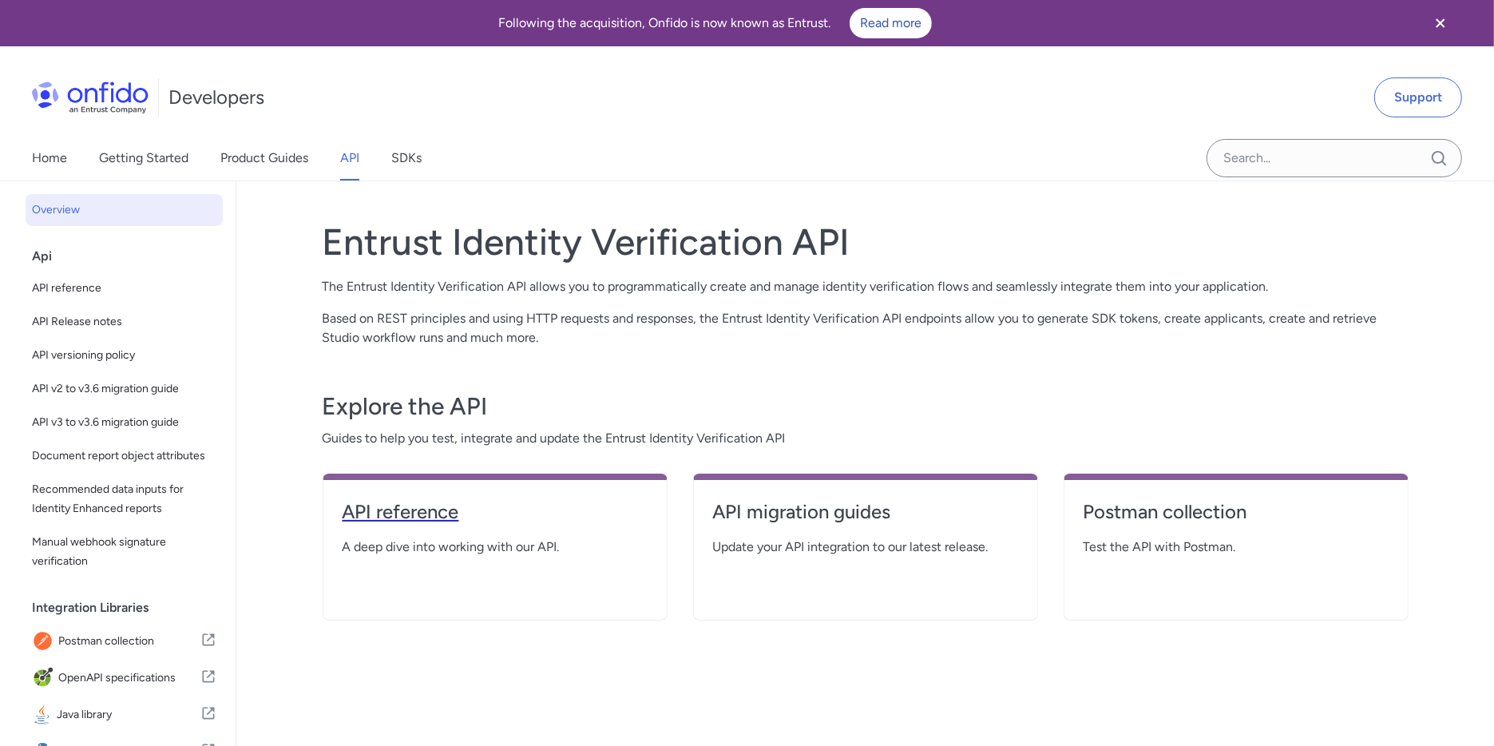
select select "http"
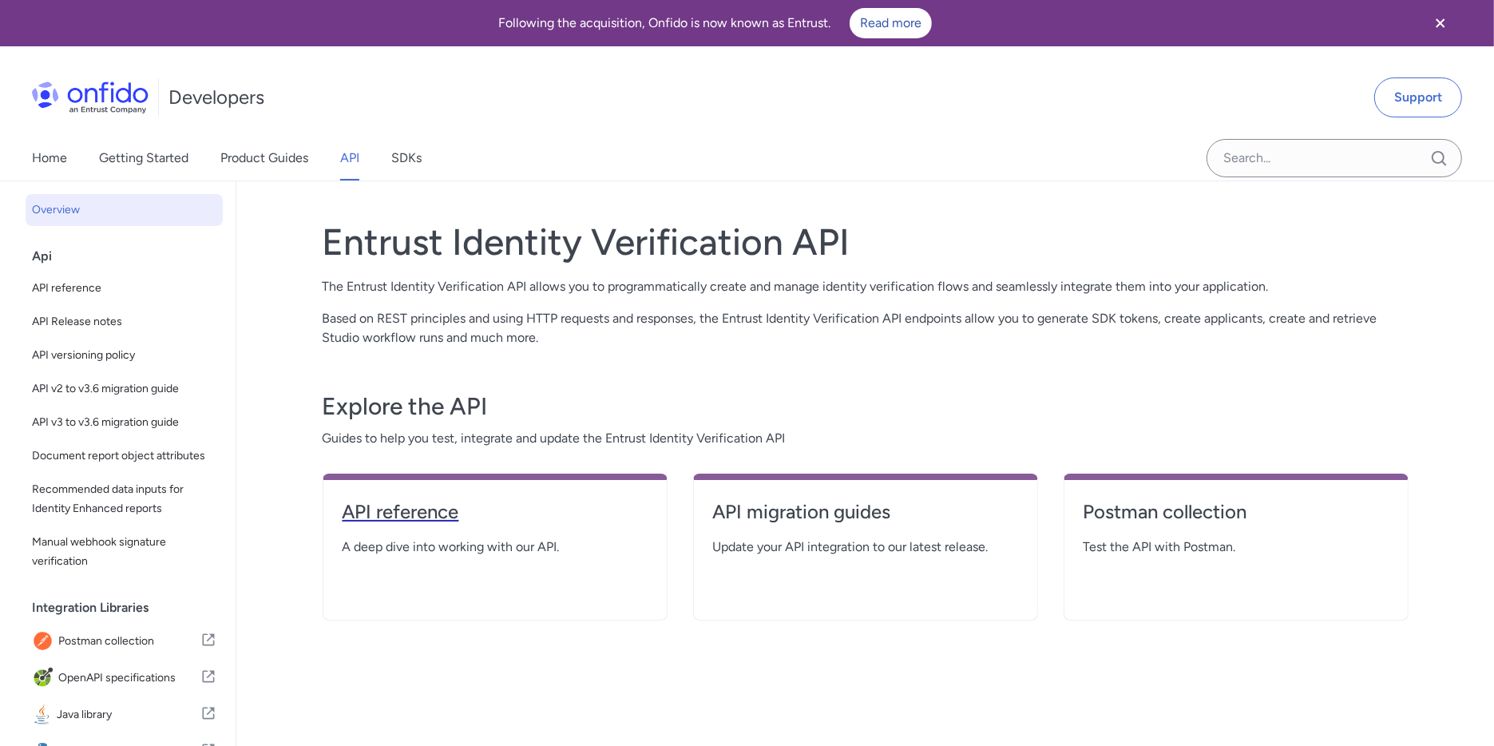
select select "http"
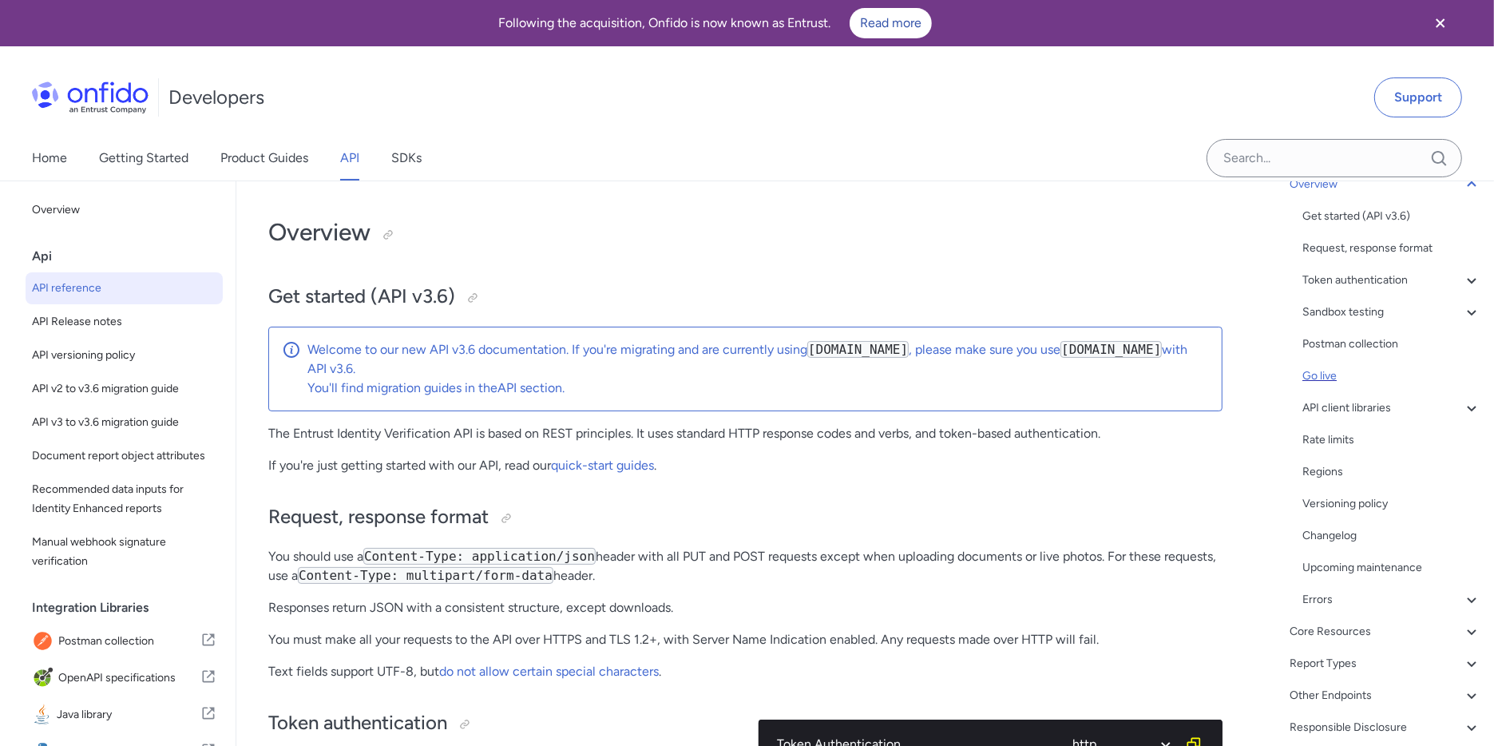
scroll to position [135, 0]
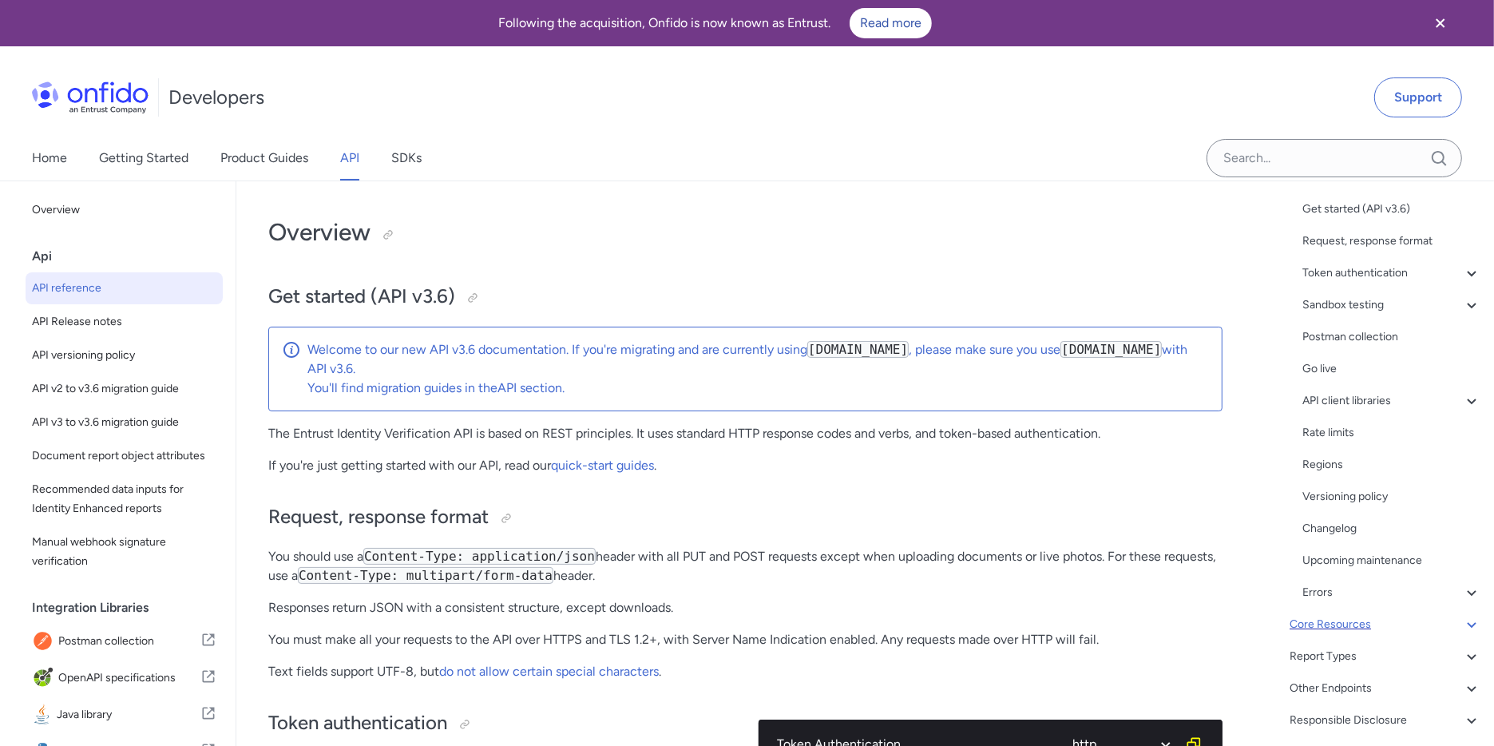
click at [1343, 621] on div "Core Resources" at bounding box center [1386, 624] width 192 height 19
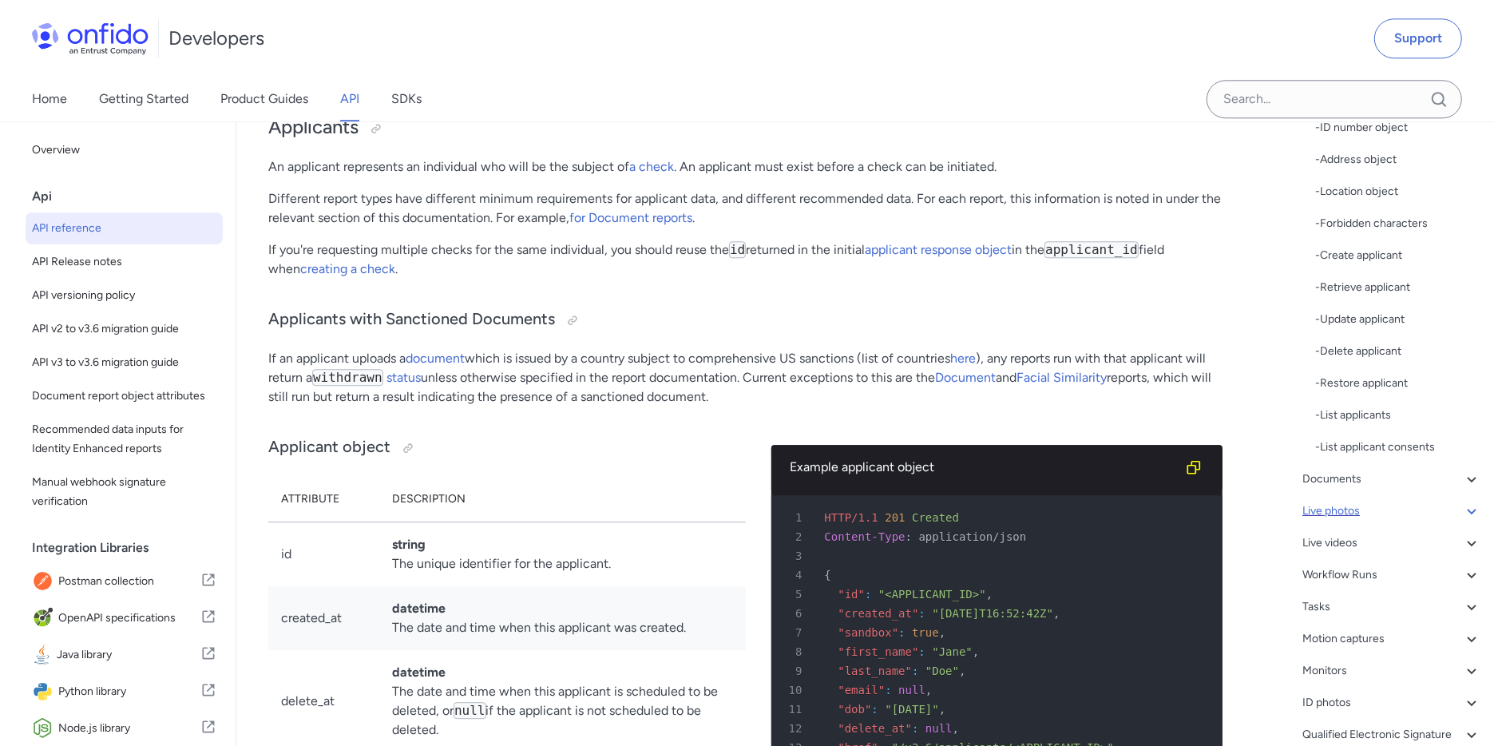
scroll to position [322, 0]
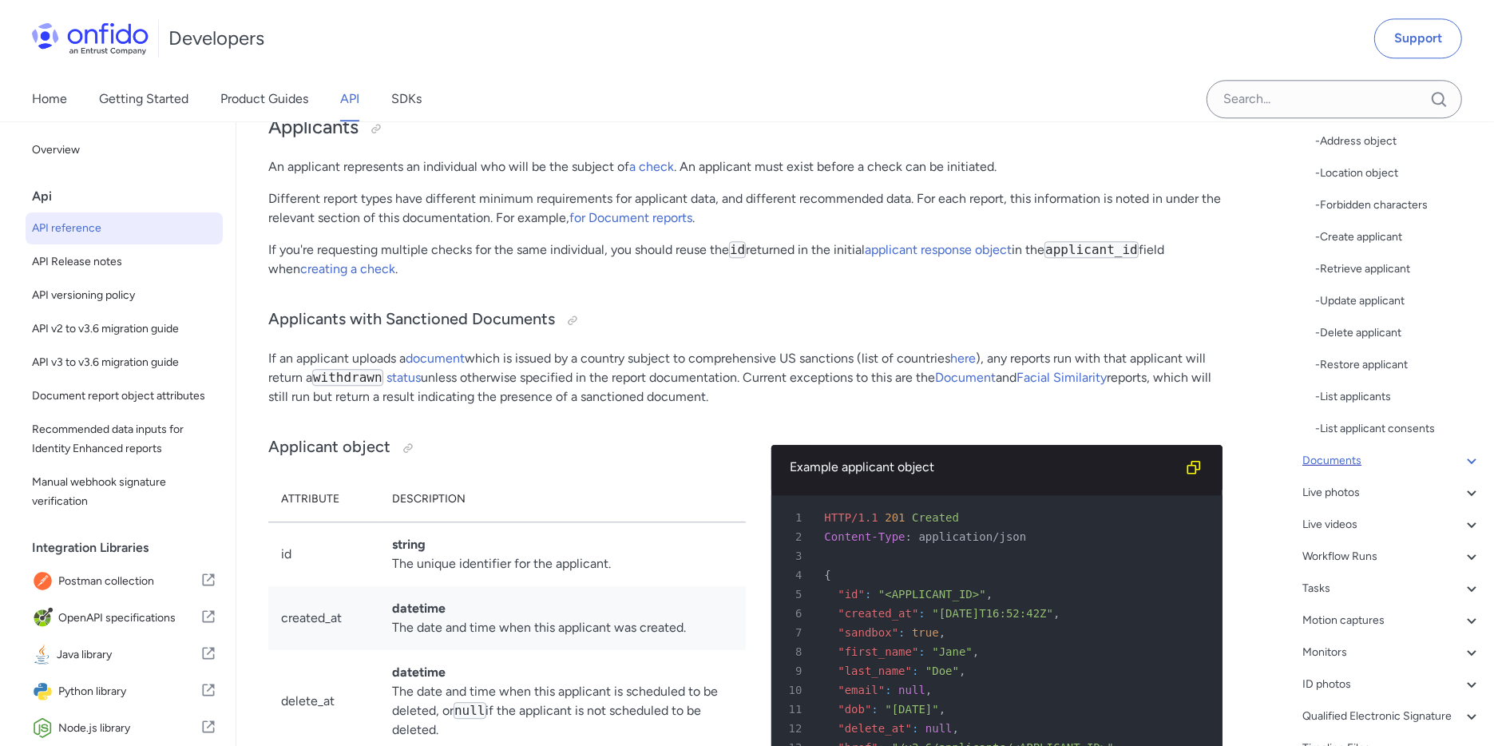
click at [1339, 458] on div "Documents" at bounding box center [1392, 460] width 179 height 19
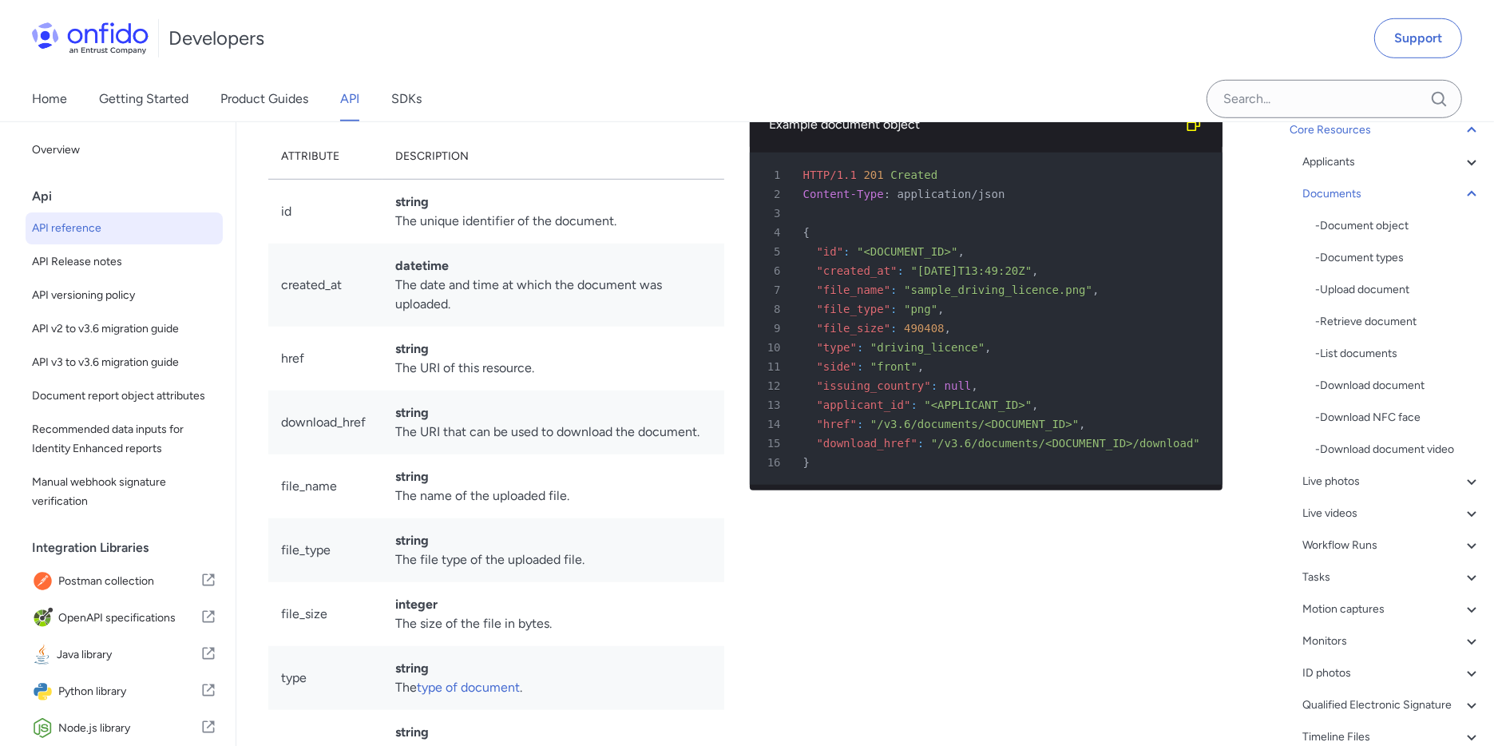
scroll to position [148, 0]
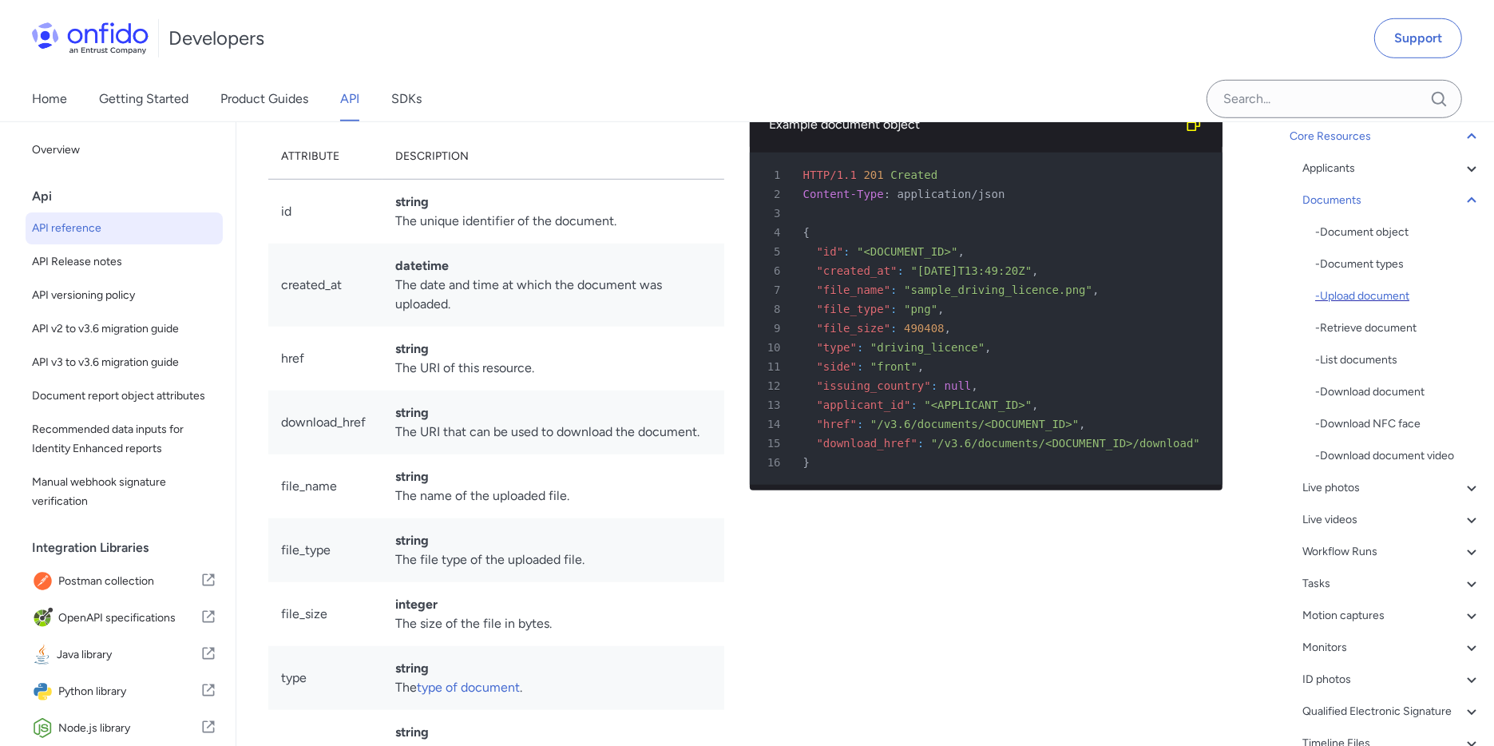
click at [1353, 298] on div "- Upload document" at bounding box center [1398, 296] width 166 height 19
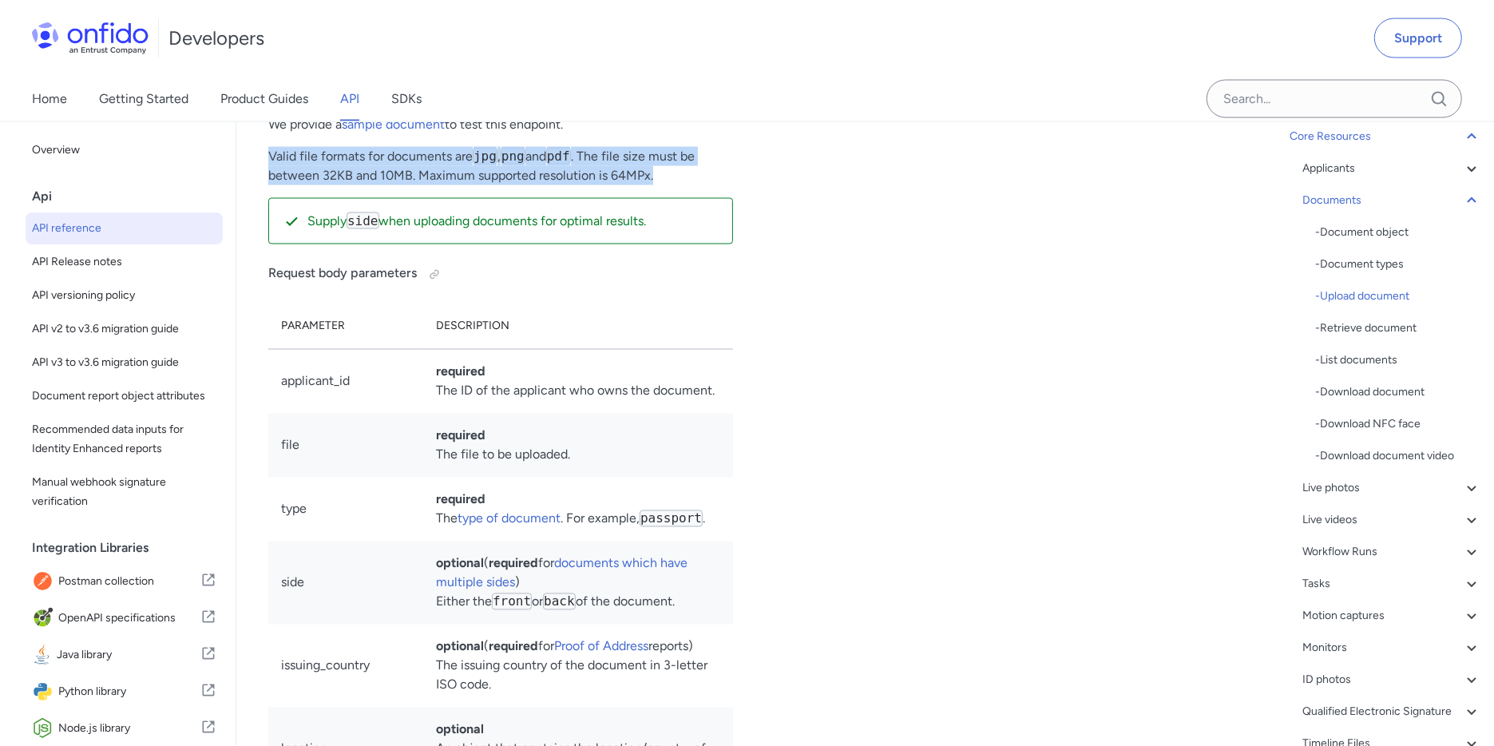
drag, startPoint x: 683, startPoint y: 465, endPoint x: 271, endPoint y: 455, distance: 412.2
click at [271, 185] on p "Valid file formats for documents are jpg , png and pdf . The file size must be …" at bounding box center [500, 166] width 465 height 38
copy p "Valid file formats for documents are jpg , png and pdf . The file size must be …"
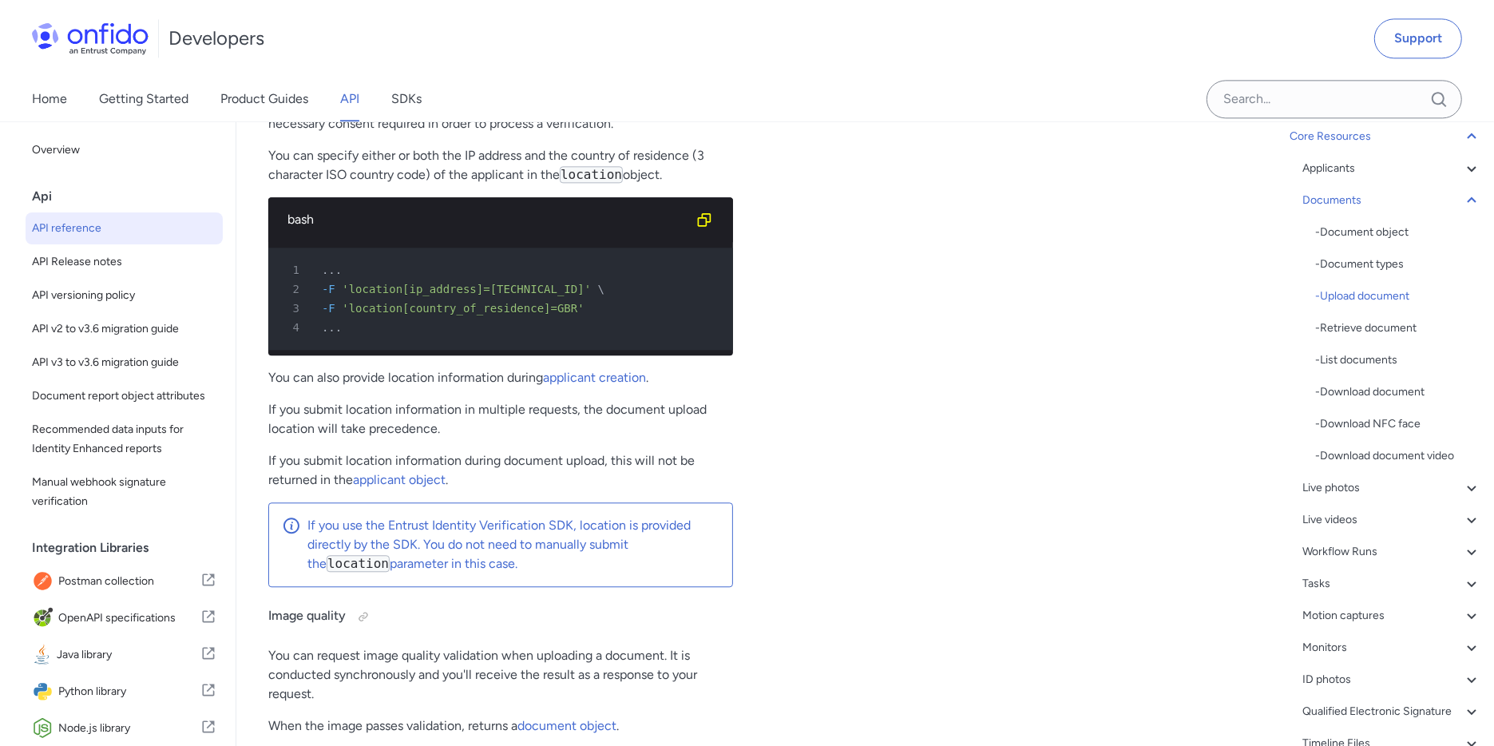
scroll to position [27621, 0]
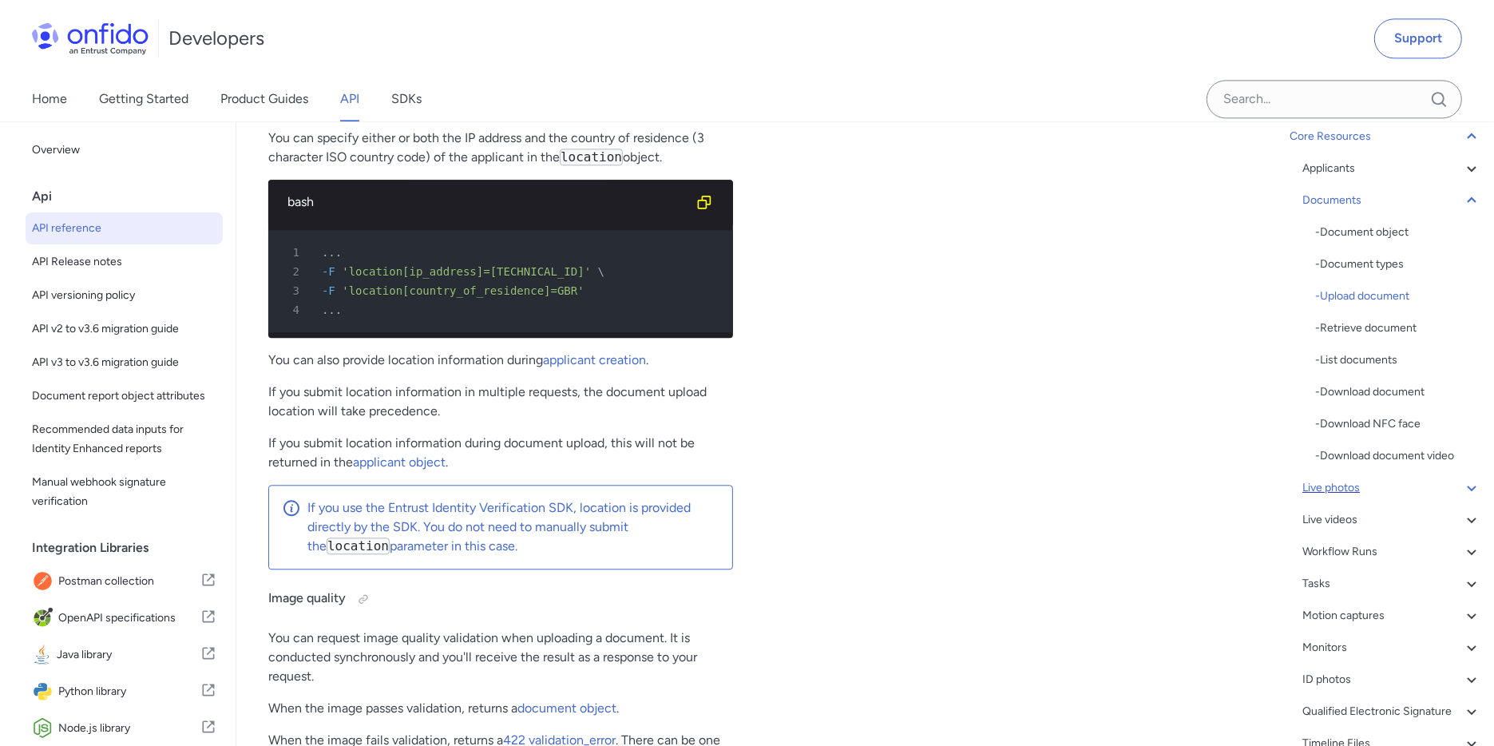
click at [1320, 490] on div "Live photos" at bounding box center [1392, 487] width 179 height 19
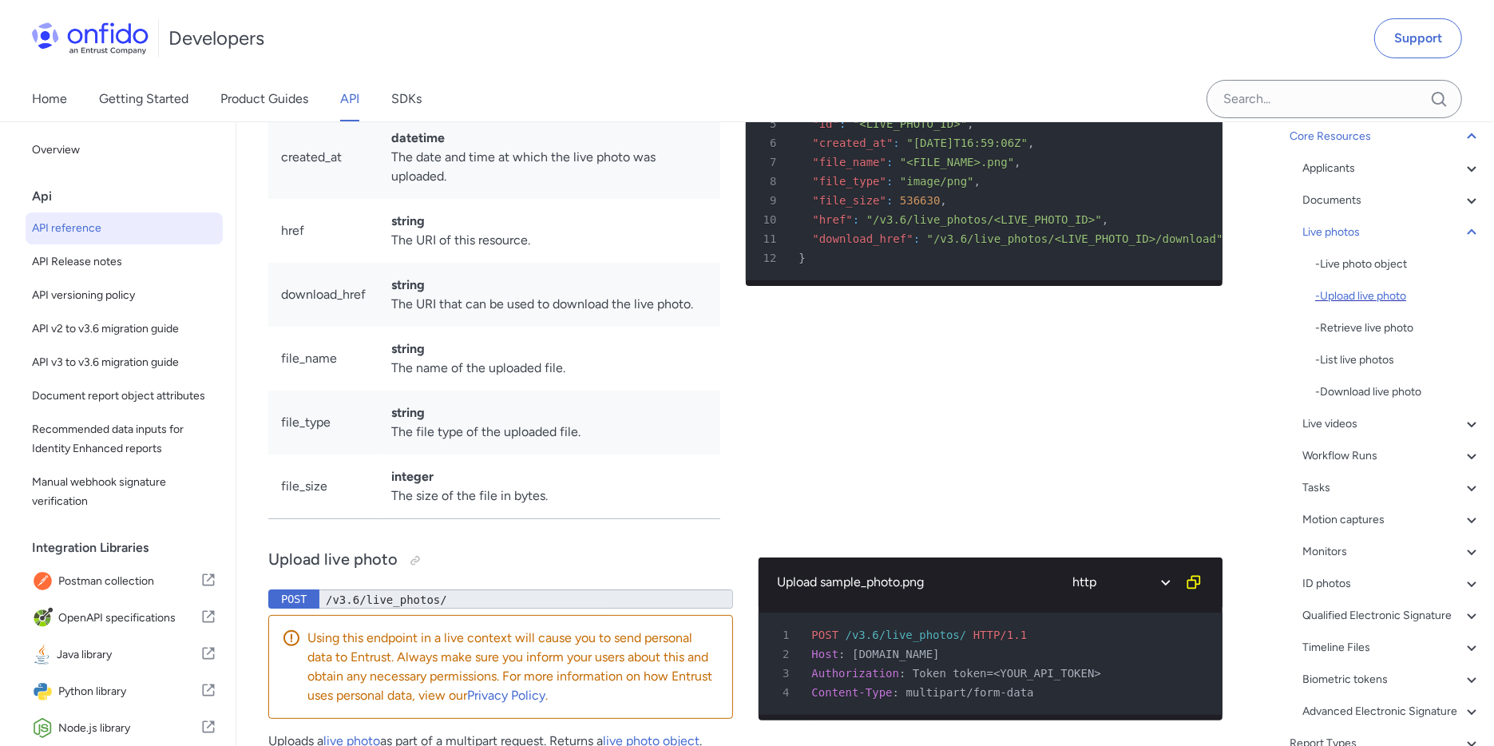
click at [1336, 291] on div "- Upload live photo" at bounding box center [1398, 296] width 166 height 19
